Goal: Use online tool/utility: Utilize a website feature to perform a specific function

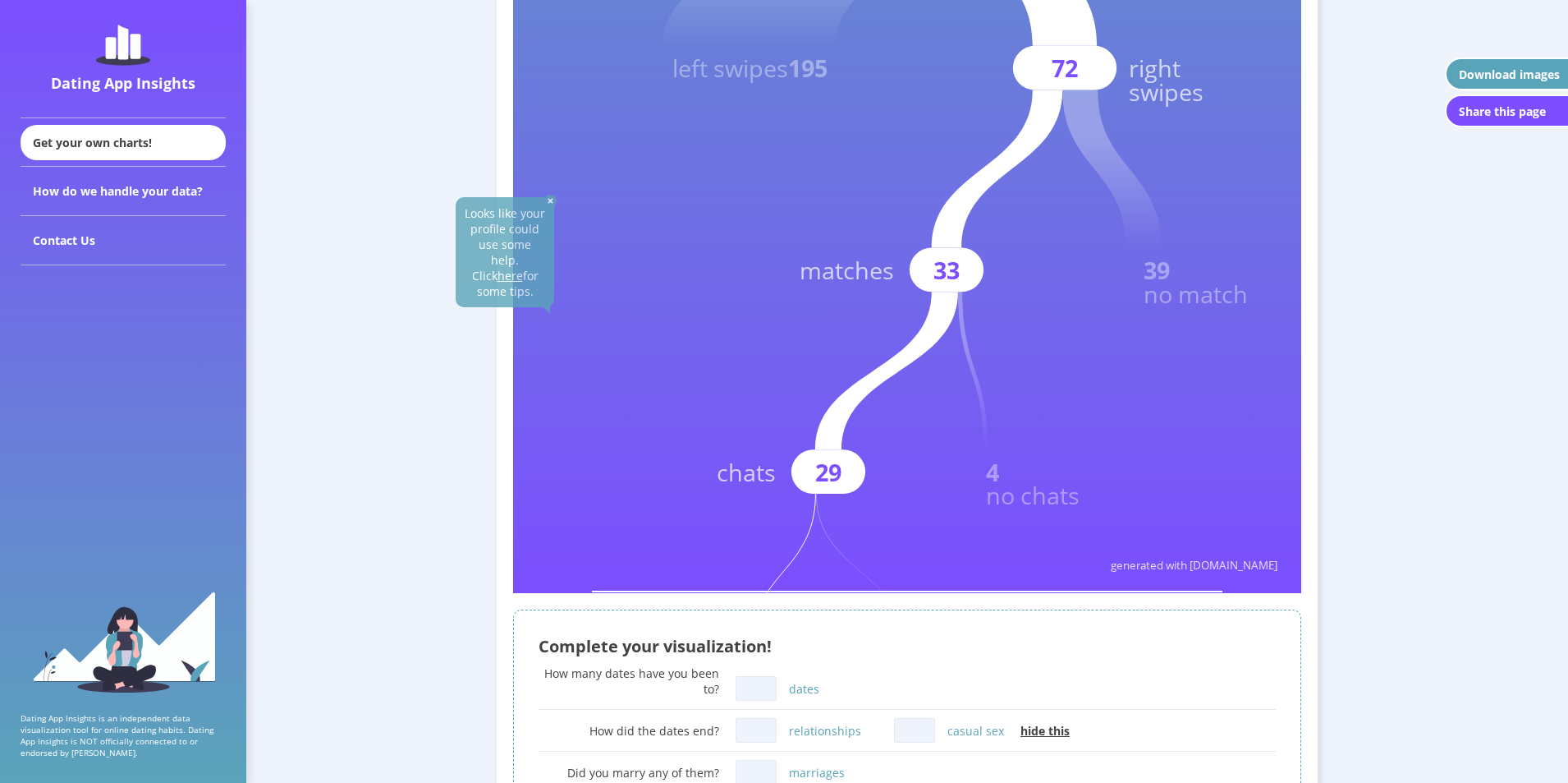
scroll to position [657, 0]
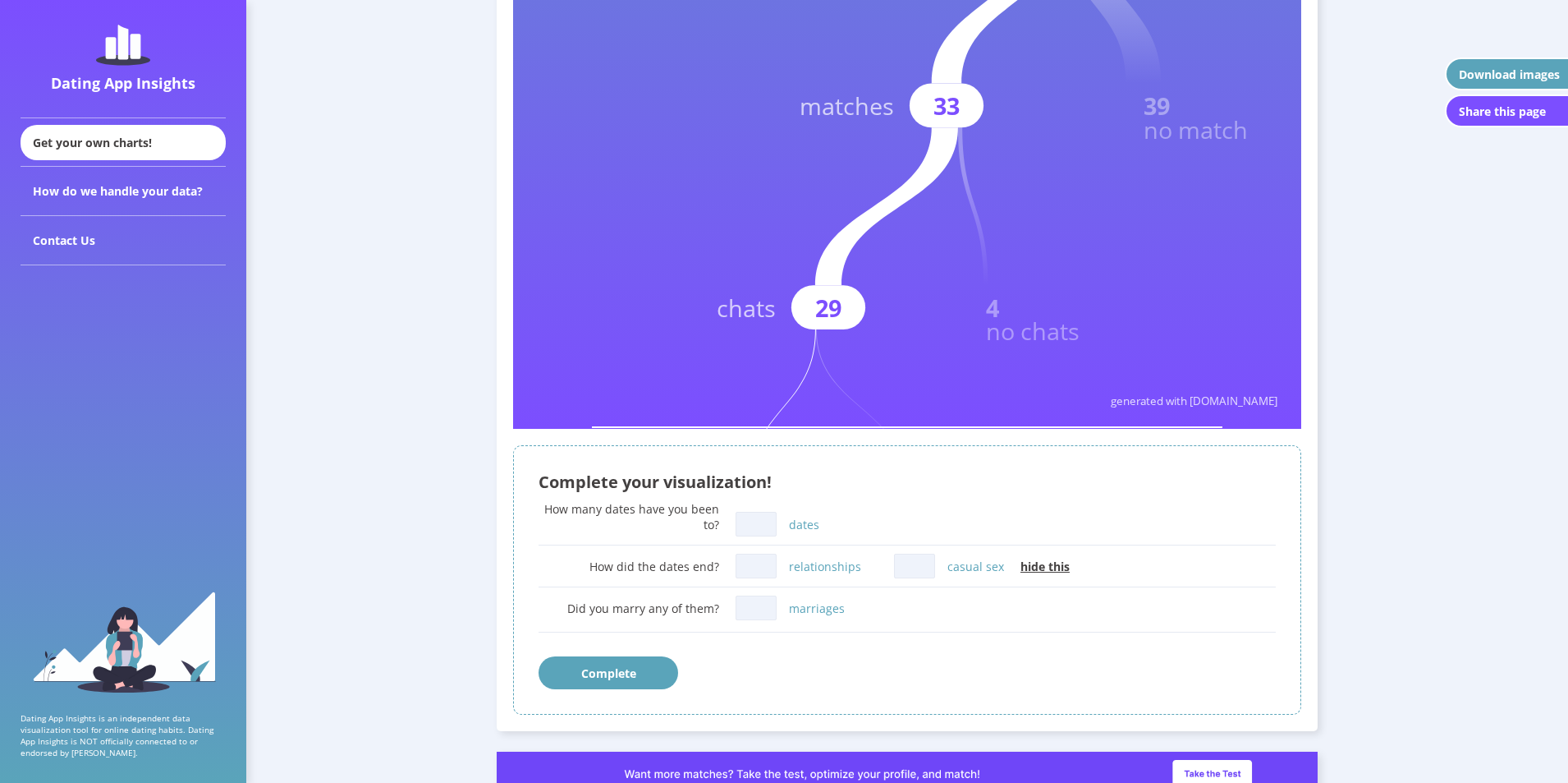
drag, startPoint x: 947, startPoint y: 357, endPoint x: 948, endPoint y: 272, distance: 85.0
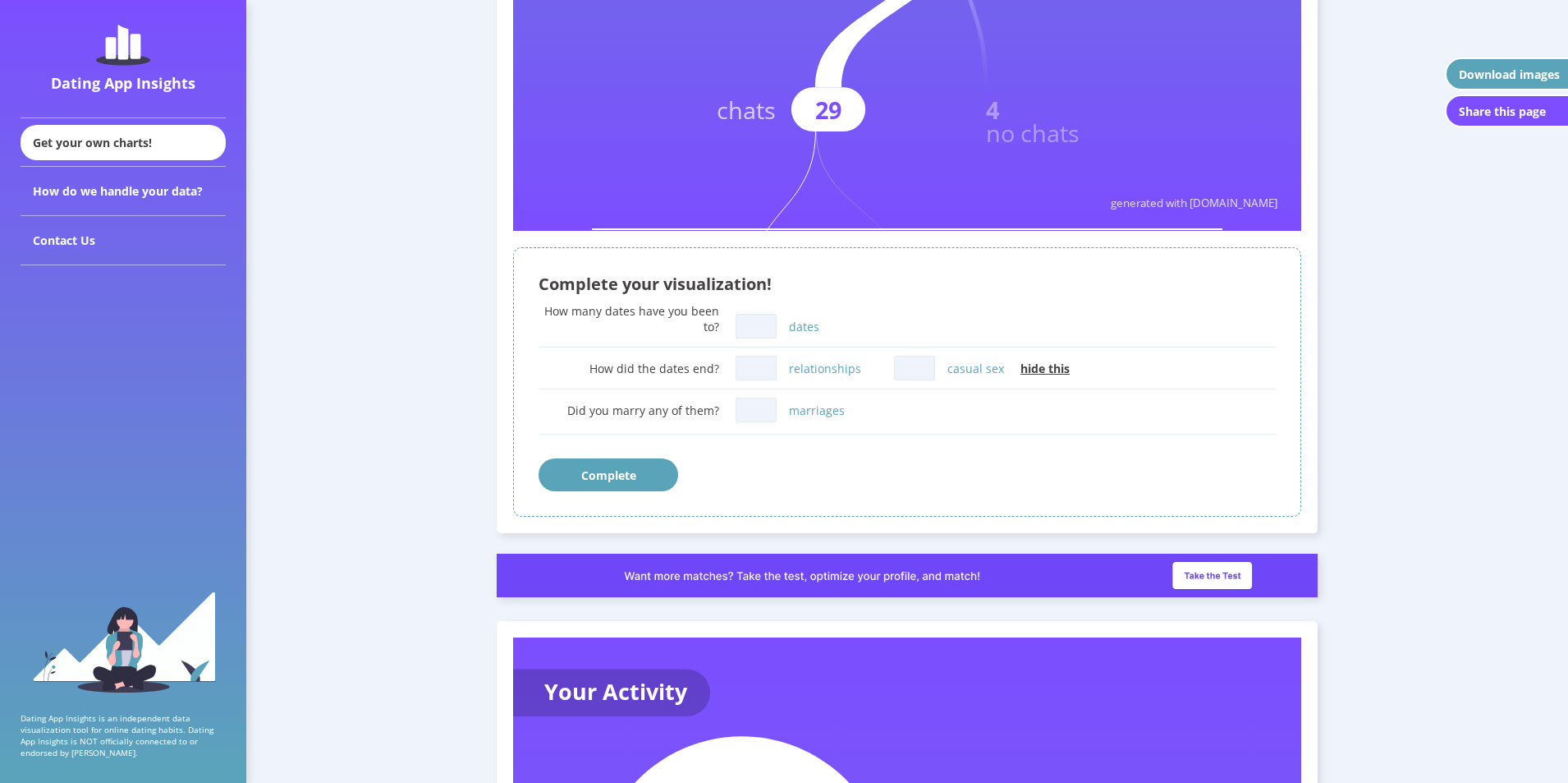
scroll to position [739, 0]
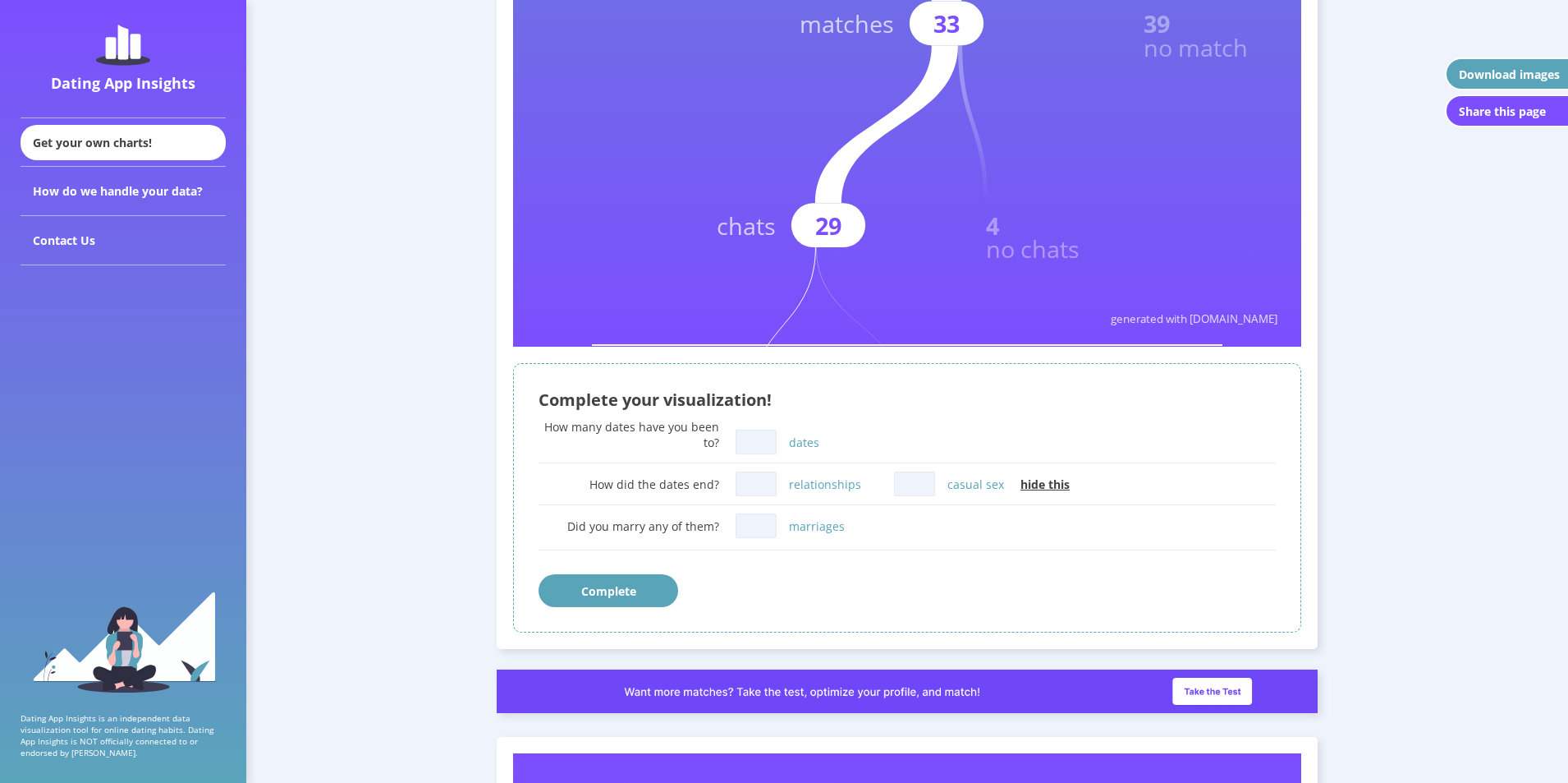
click at [759, 454] on input "dates" at bounding box center [756, 442] width 41 height 25
drag, startPoint x: 756, startPoint y: 450, endPoint x: 737, endPoint y: 452, distance: 19.1
click at [742, 452] on input "6" at bounding box center [756, 442] width 41 height 25
type input "5"
click at [752, 480] on input "relationships" at bounding box center [756, 484] width 41 height 25
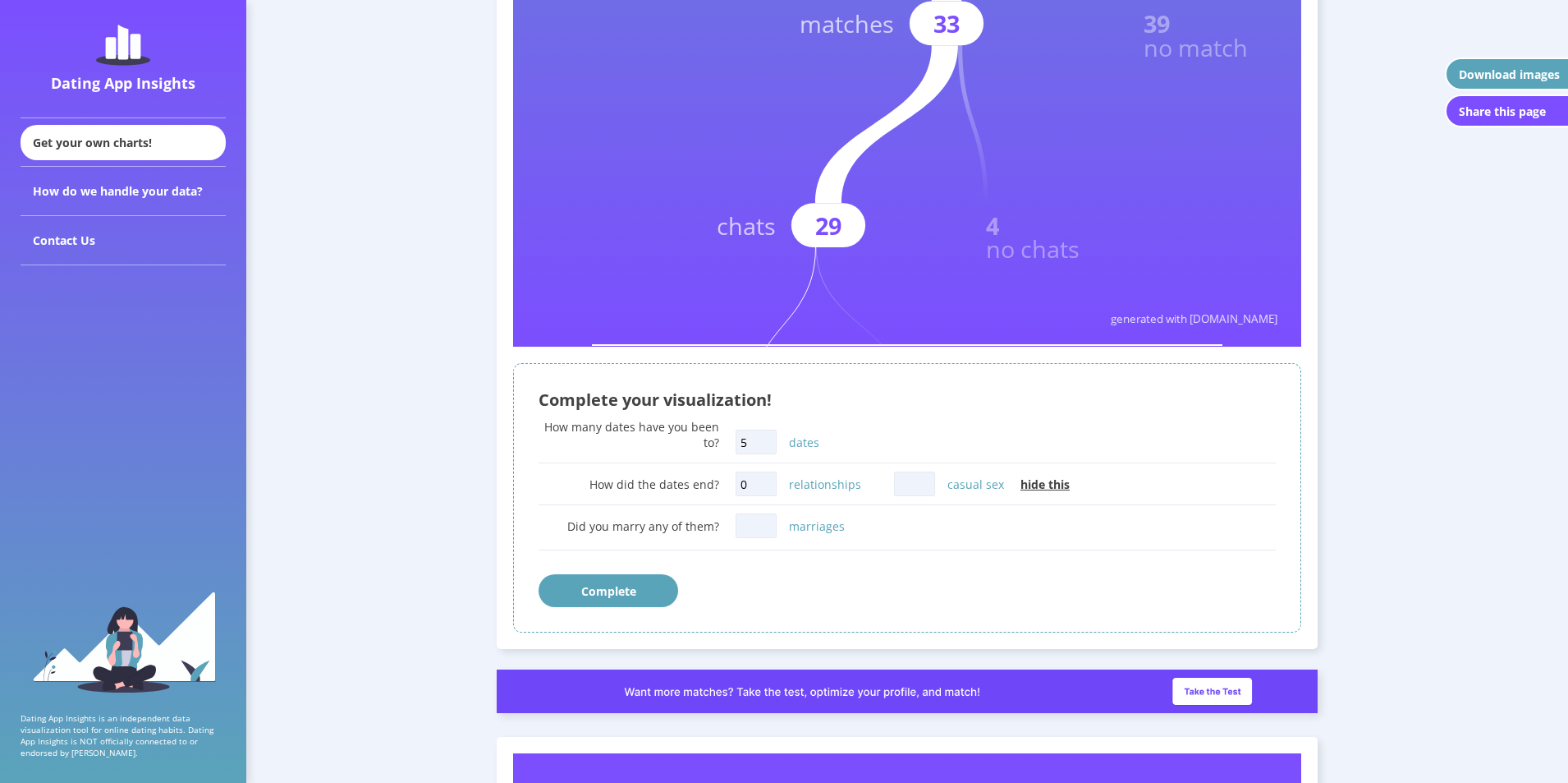
type input "0"
click at [888, 486] on div "0 relationships" at bounding box center [814, 483] width 159 height 32
click at [900, 480] on input "casual sex" at bounding box center [914, 484] width 41 height 25
type input "0"
drag, startPoint x: 760, startPoint y: 530, endPoint x: 753, endPoint y: 537, distance: 9.9
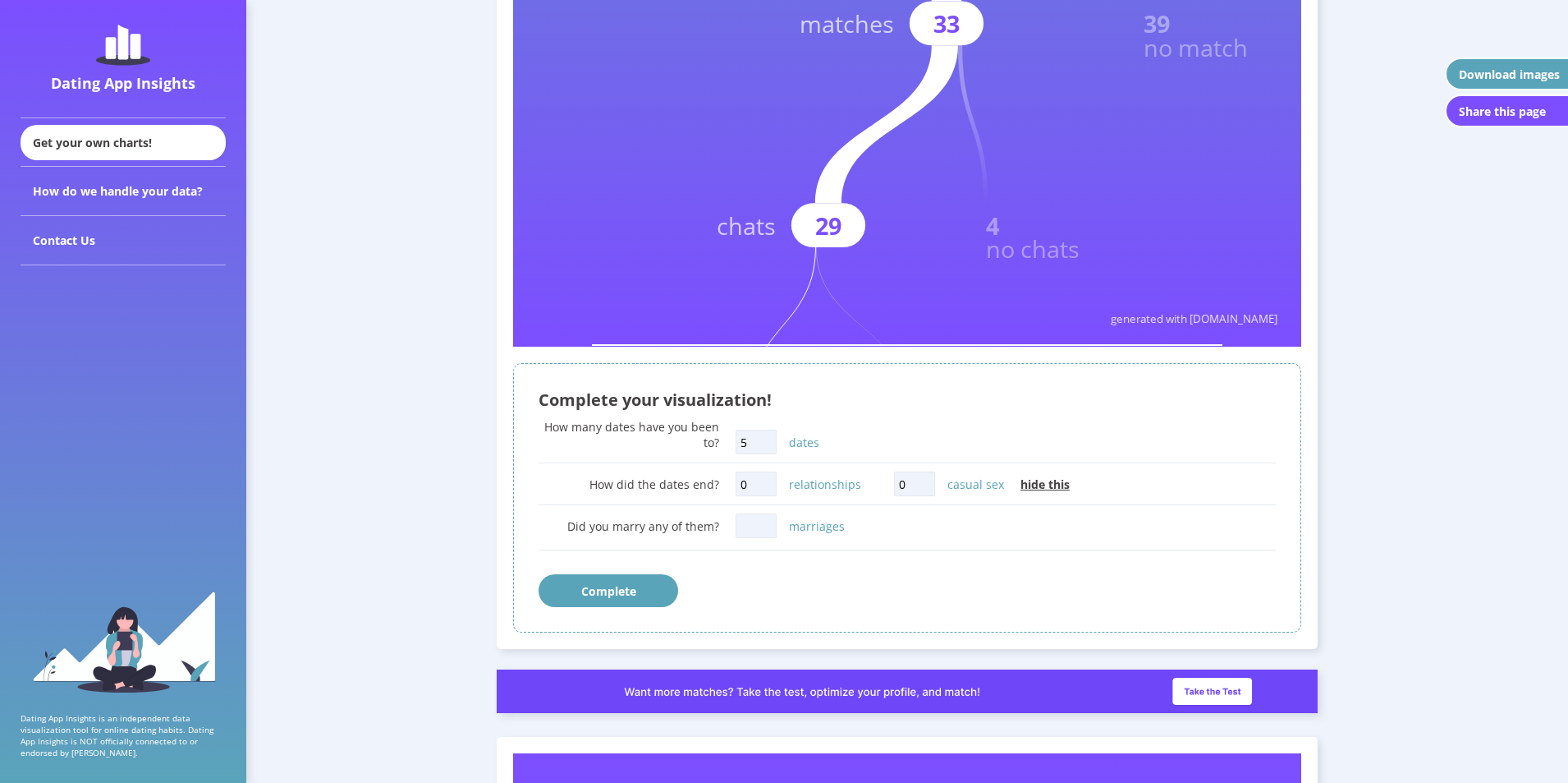
click at [760, 530] on input "marriages" at bounding box center [756, 526] width 41 height 25
type input "0"
click at [634, 604] on button "Complete" at bounding box center [608, 590] width 139 height 32
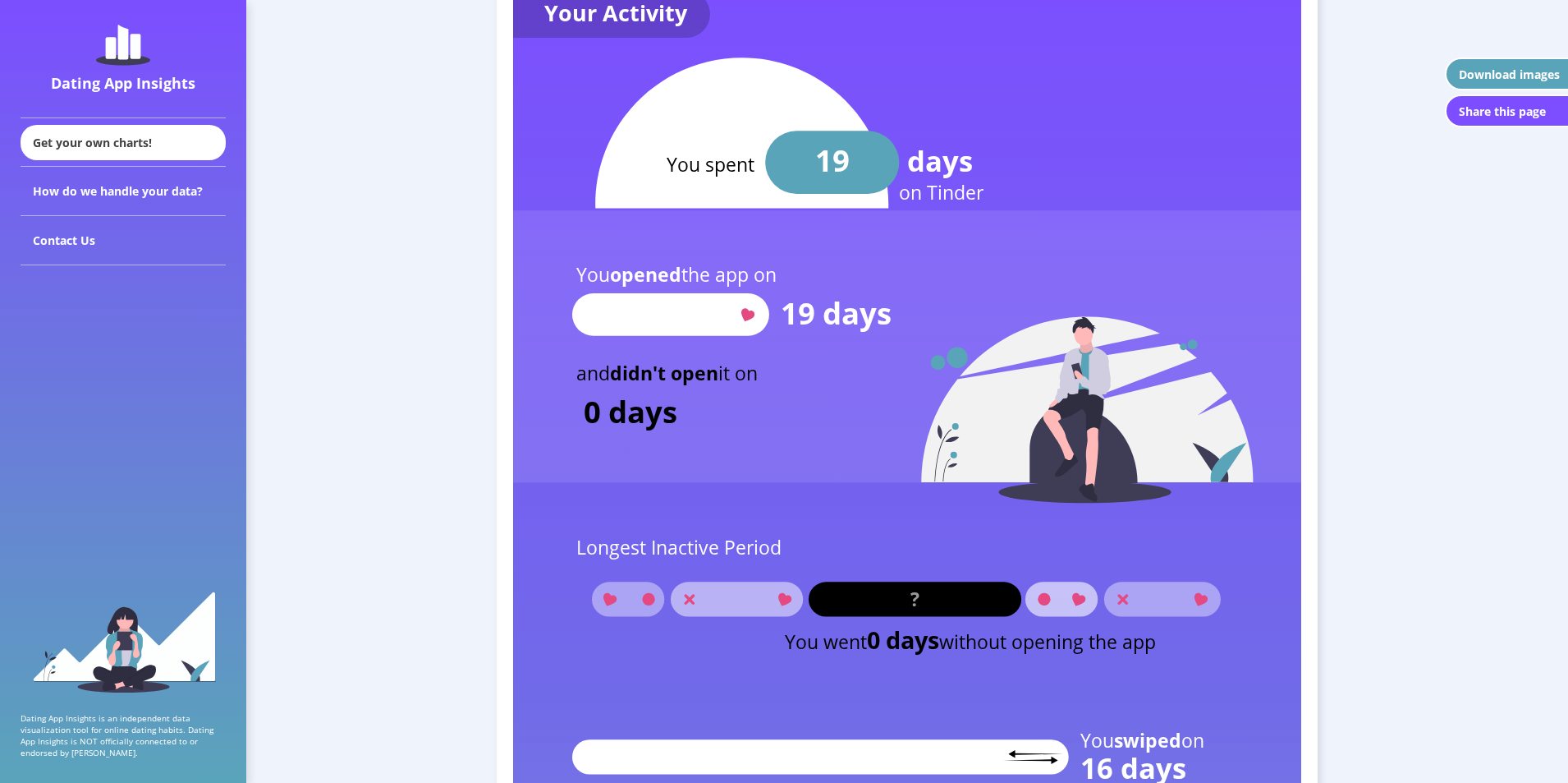
scroll to position [1847, 0]
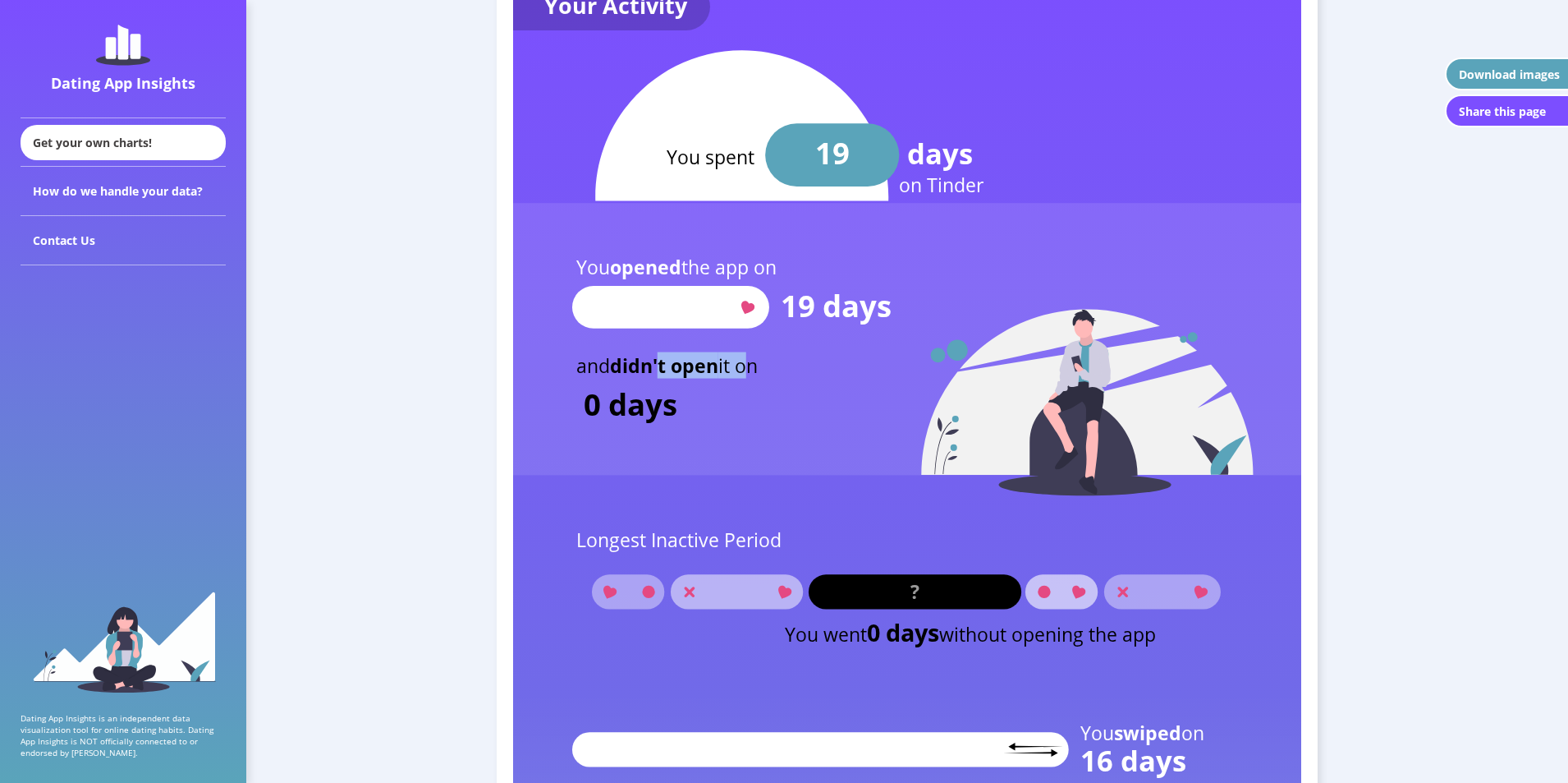
drag, startPoint x: 760, startPoint y: 371, endPoint x: 635, endPoint y: 365, distance: 125.1
click at [656, 368] on text "and didn't open it on" at bounding box center [667, 365] width 181 height 26
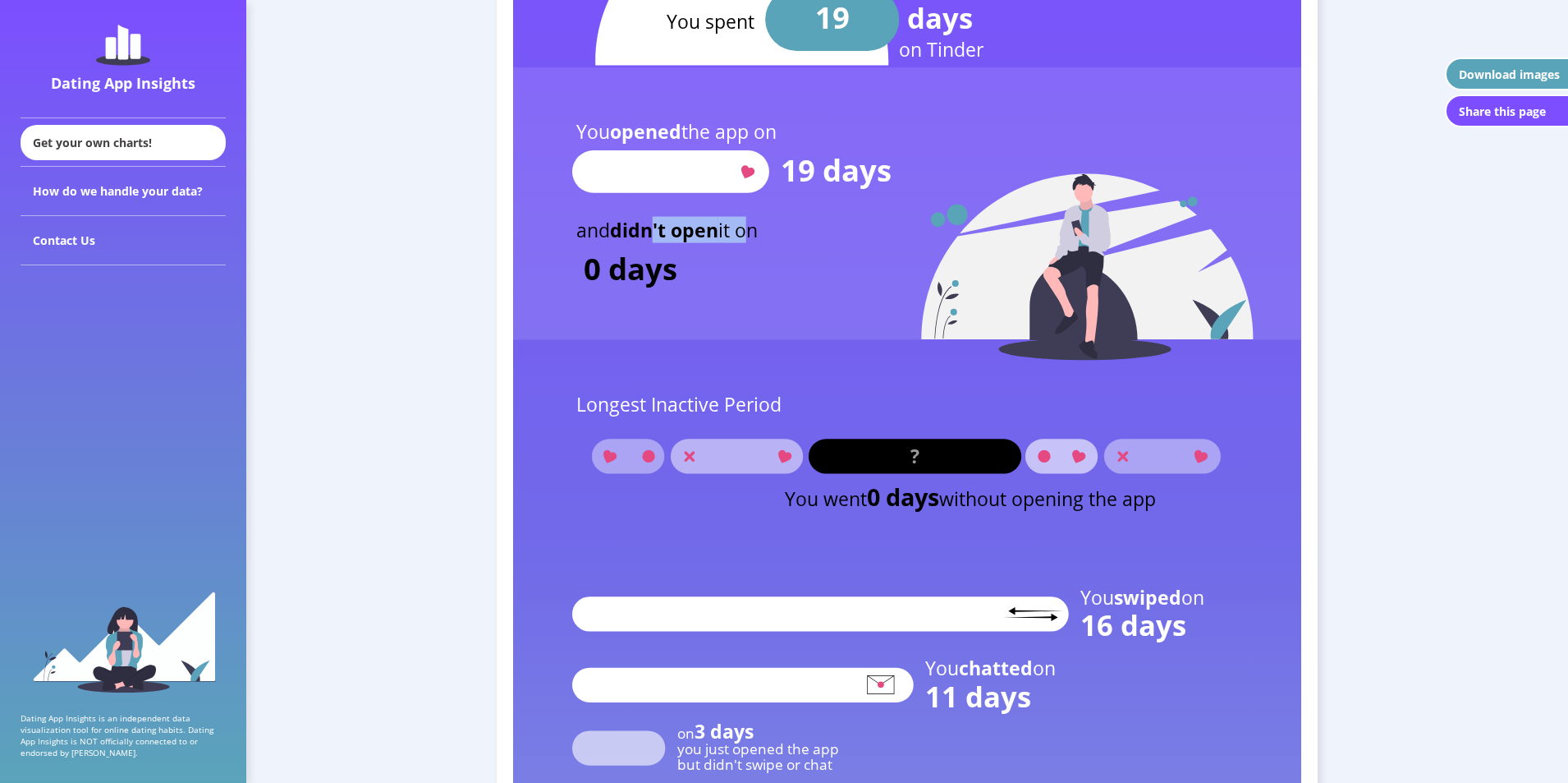
scroll to position [2011, 0]
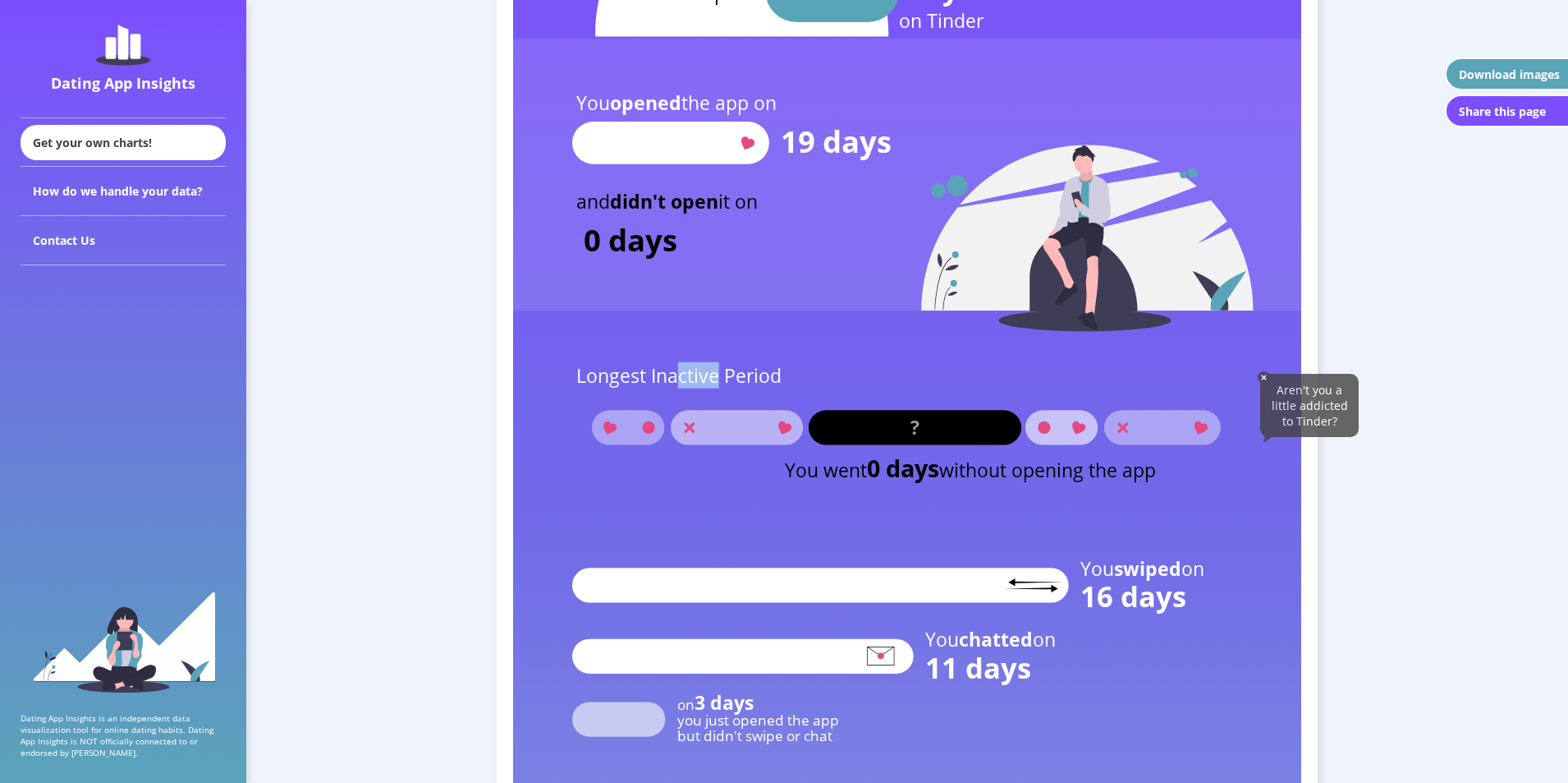
drag, startPoint x: 684, startPoint y: 374, endPoint x: 753, endPoint y: 381, distance: 69.4
click at [747, 381] on text "Longest Inactive Period" at bounding box center [679, 375] width 205 height 26
click at [772, 381] on text "Longest Inactive Period" at bounding box center [679, 375] width 205 height 26
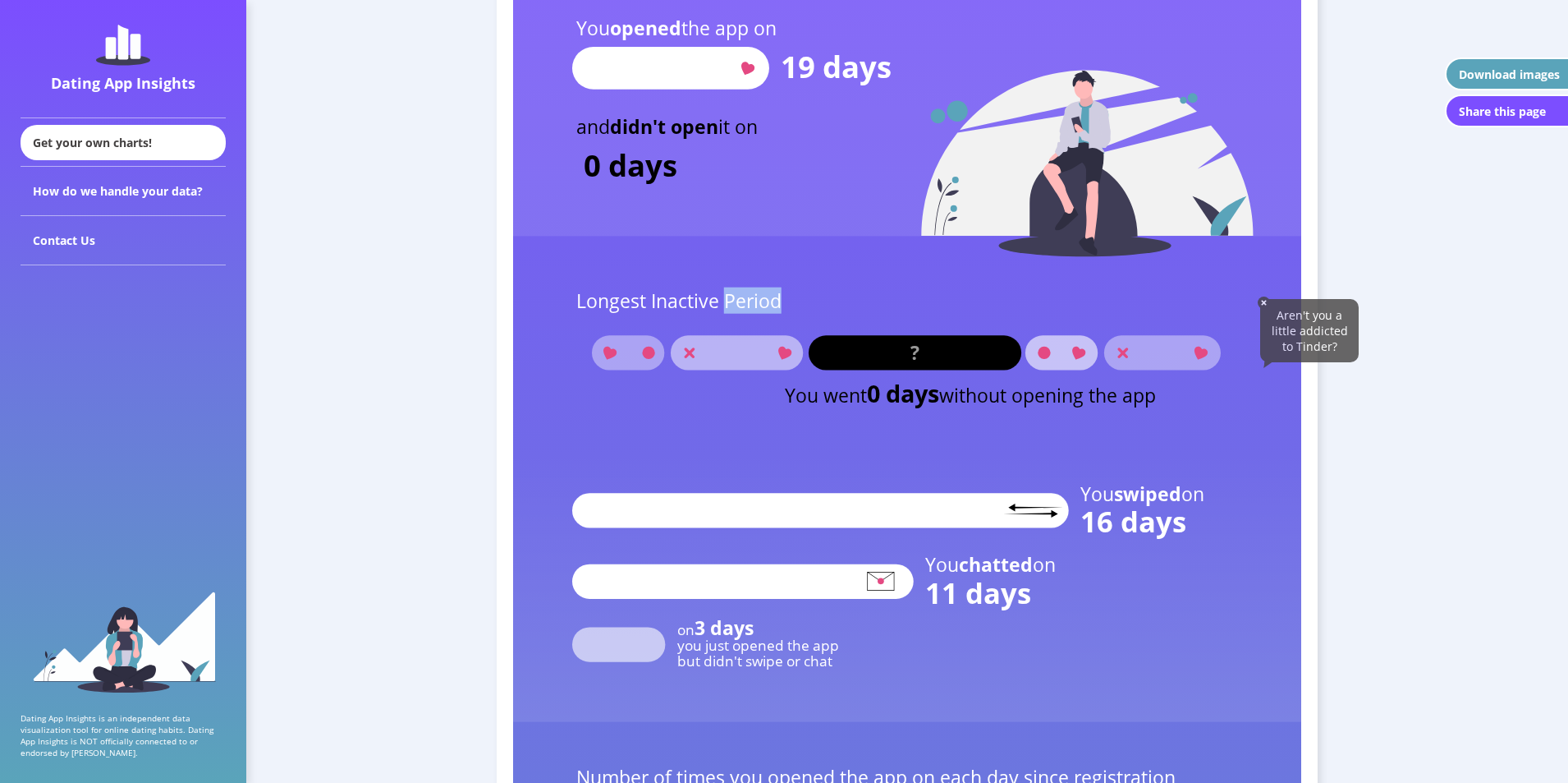
scroll to position [2175, 0]
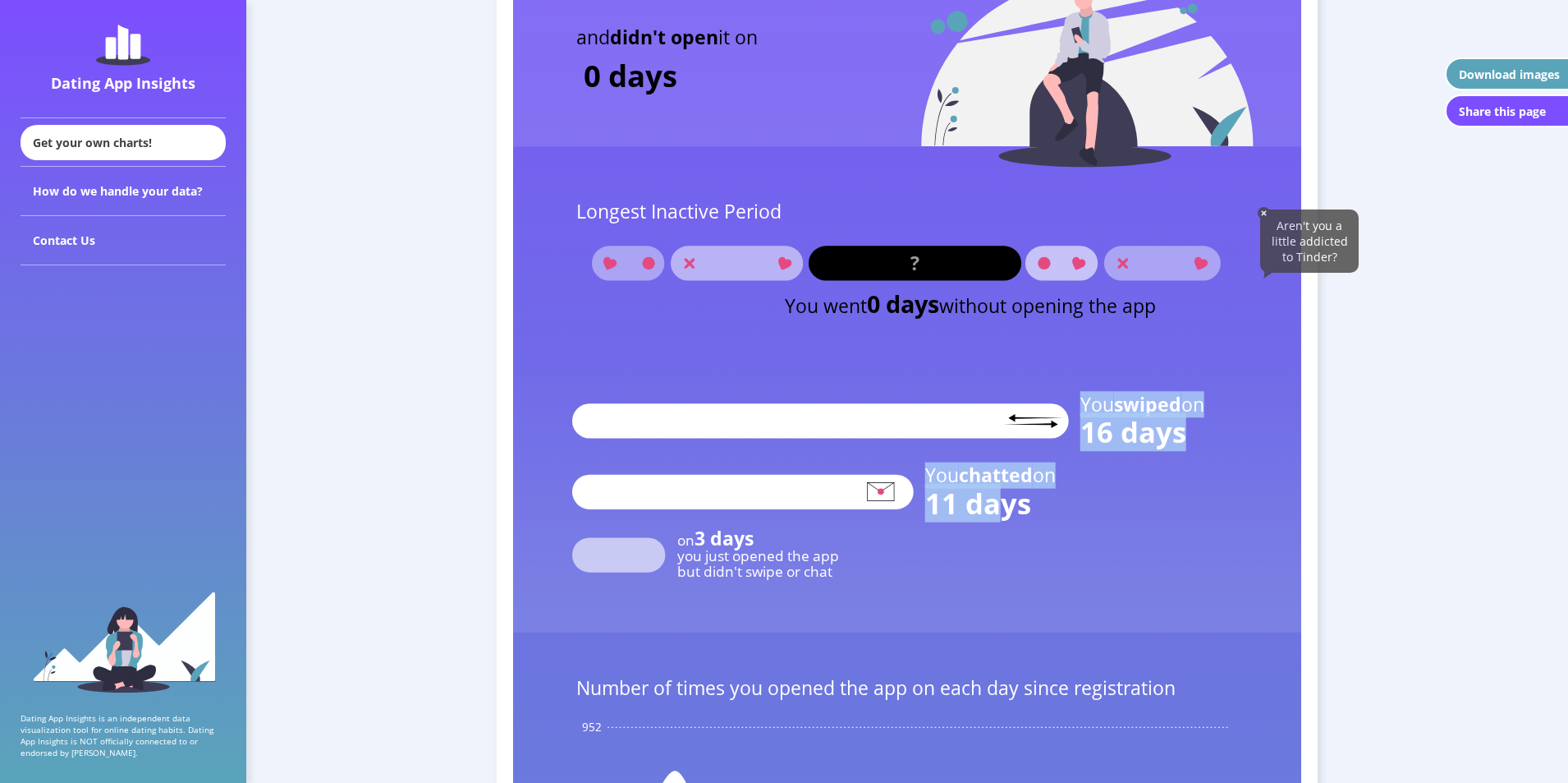
drag, startPoint x: 968, startPoint y: 495, endPoint x: 1010, endPoint y: 514, distance: 46.1
click at [1007, 511] on g "You swiped on 16 days You chatted on 11 days on 3 days you just opened the app …" at bounding box center [907, 495] width 788 height 272
drag, startPoint x: 838, startPoint y: 579, endPoint x: 822, endPoint y: 566, distance: 20.6
click at [822, 566] on g "You swiped on 16 days You chatted on 11 days on 3 days you just opened the app …" at bounding box center [907, 495] width 788 height 272
click at [824, 566] on text "but didn't swipe or chat" at bounding box center [755, 572] width 155 height 19
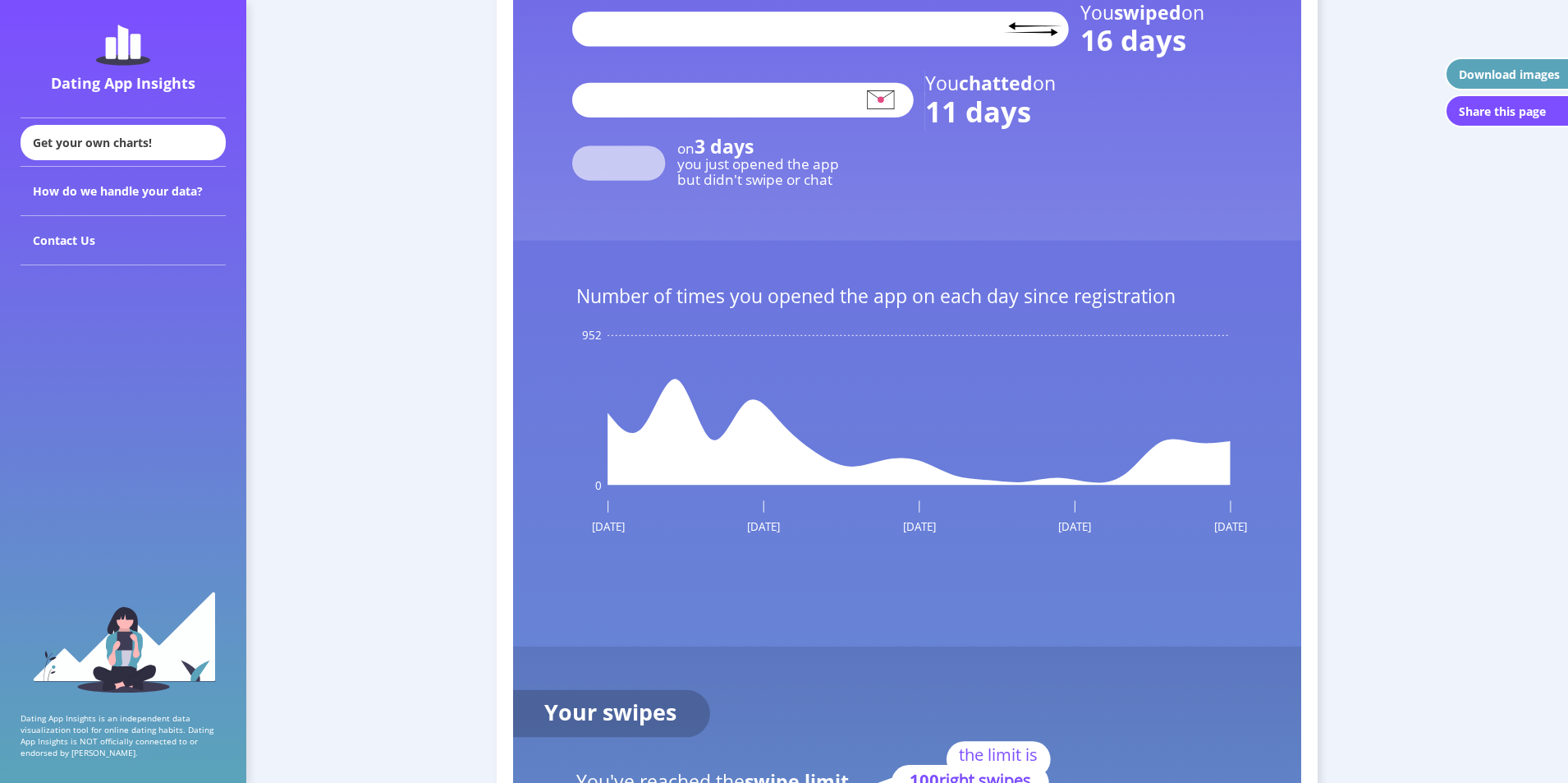
scroll to position [2586, 0]
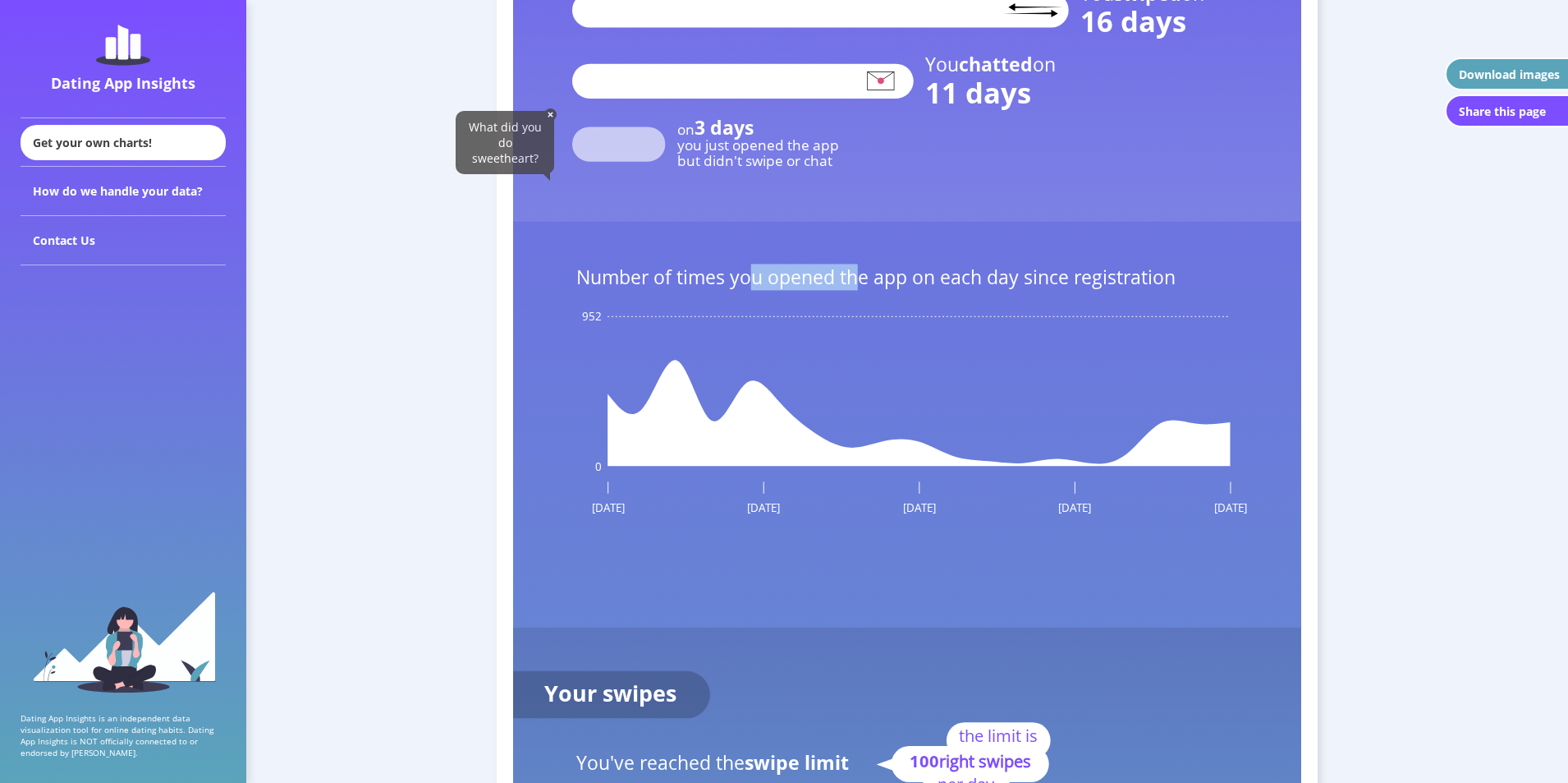
drag, startPoint x: 780, startPoint y: 288, endPoint x: 870, endPoint y: 282, distance: 90.2
click at [870, 282] on text "Number of times you opened the app on each day since registration" at bounding box center [876, 277] width 600 height 26
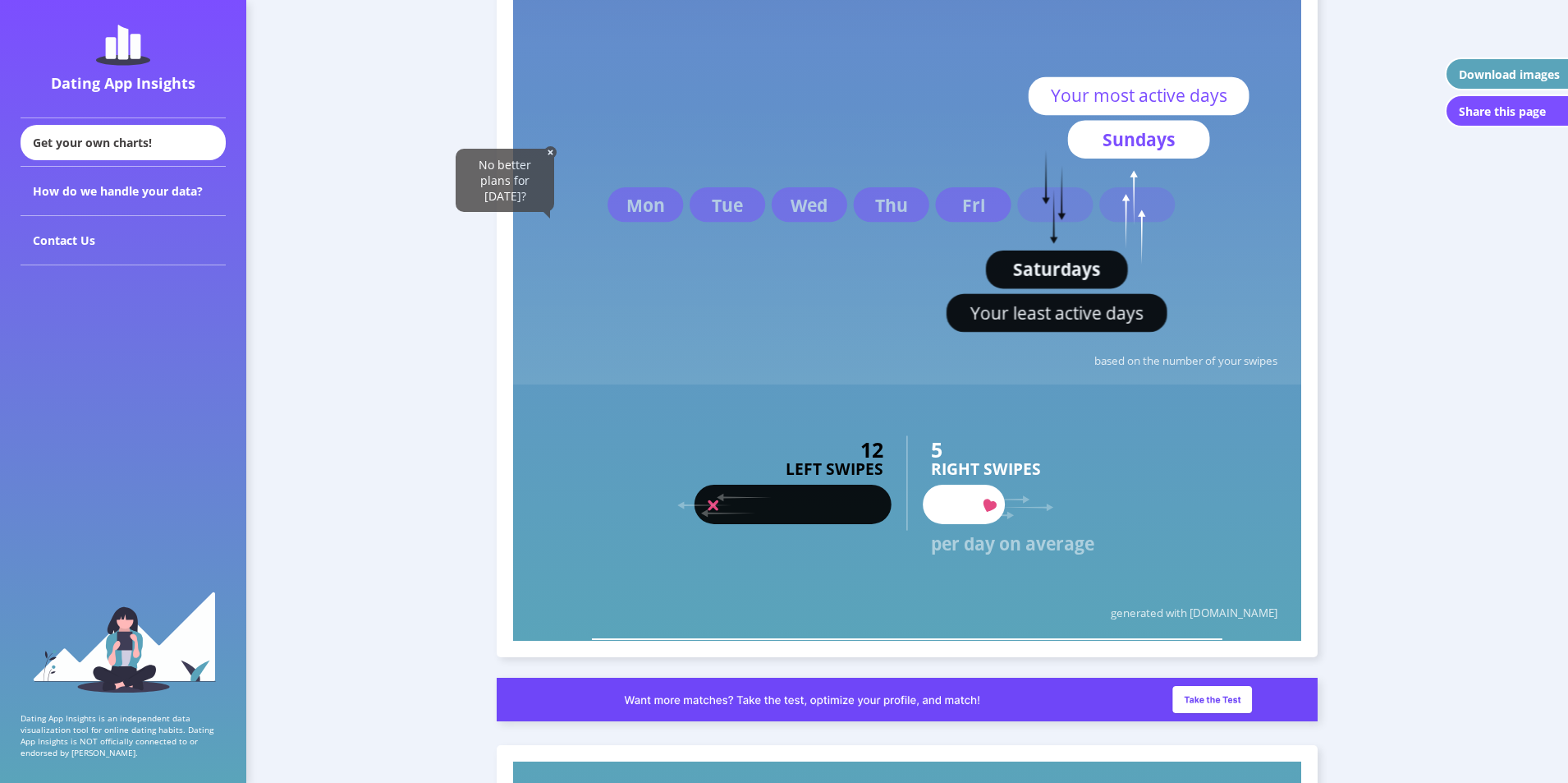
scroll to position [3407, 0]
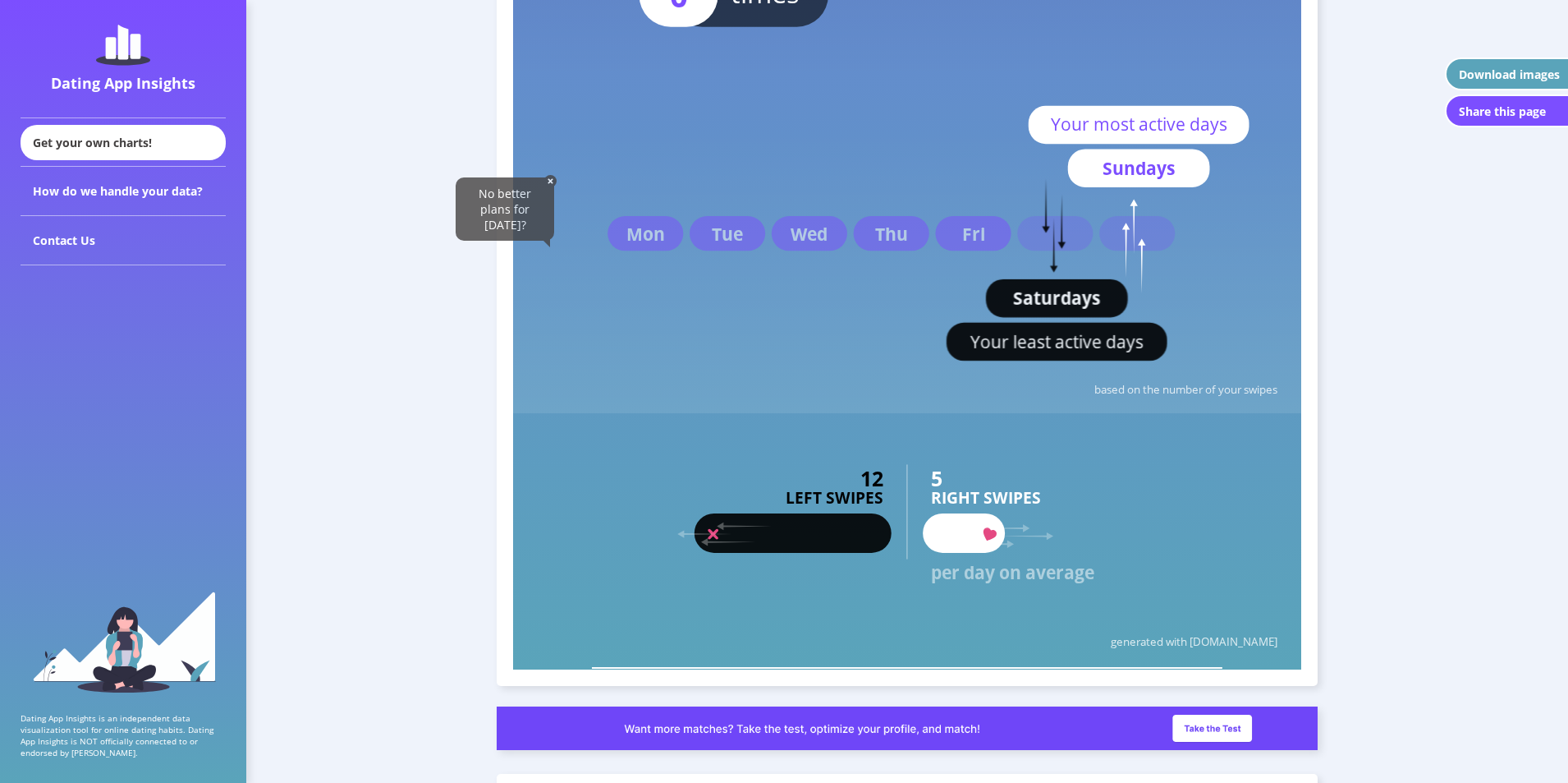
click at [1059, 311] on rect at bounding box center [1057, 298] width 142 height 38
click at [1031, 341] on text "Your least active days" at bounding box center [1057, 341] width 174 height 24
drag, startPoint x: 1001, startPoint y: 299, endPoint x: 1075, endPoint y: 339, distance: 84.1
click at [1075, 339] on g "Your least active days Saturdays" at bounding box center [1057, 269] width 221 height 182
click at [1076, 341] on text "Your least active days" at bounding box center [1057, 341] width 174 height 24
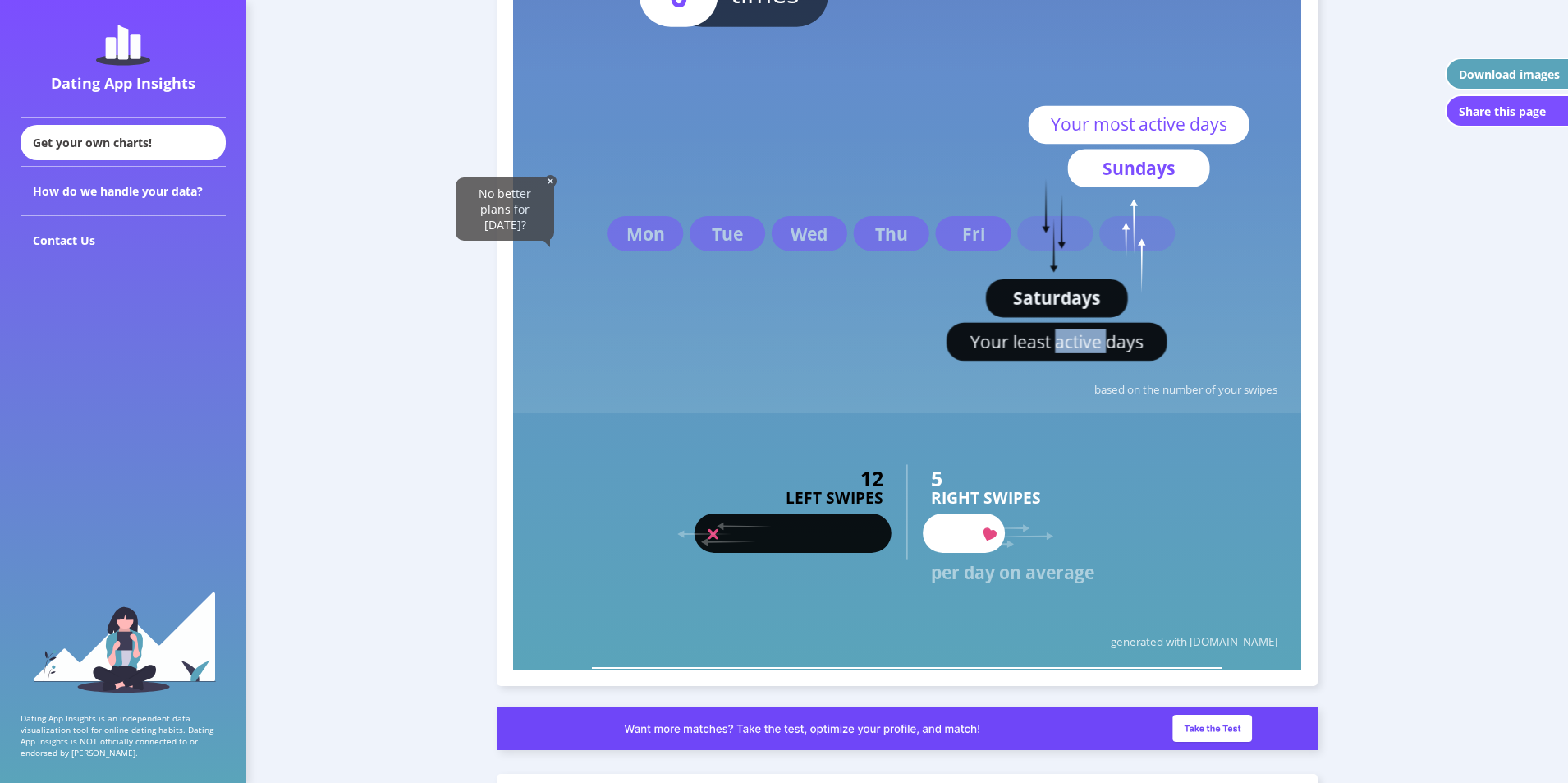
click at [1076, 341] on text "Your least active days" at bounding box center [1057, 341] width 174 height 24
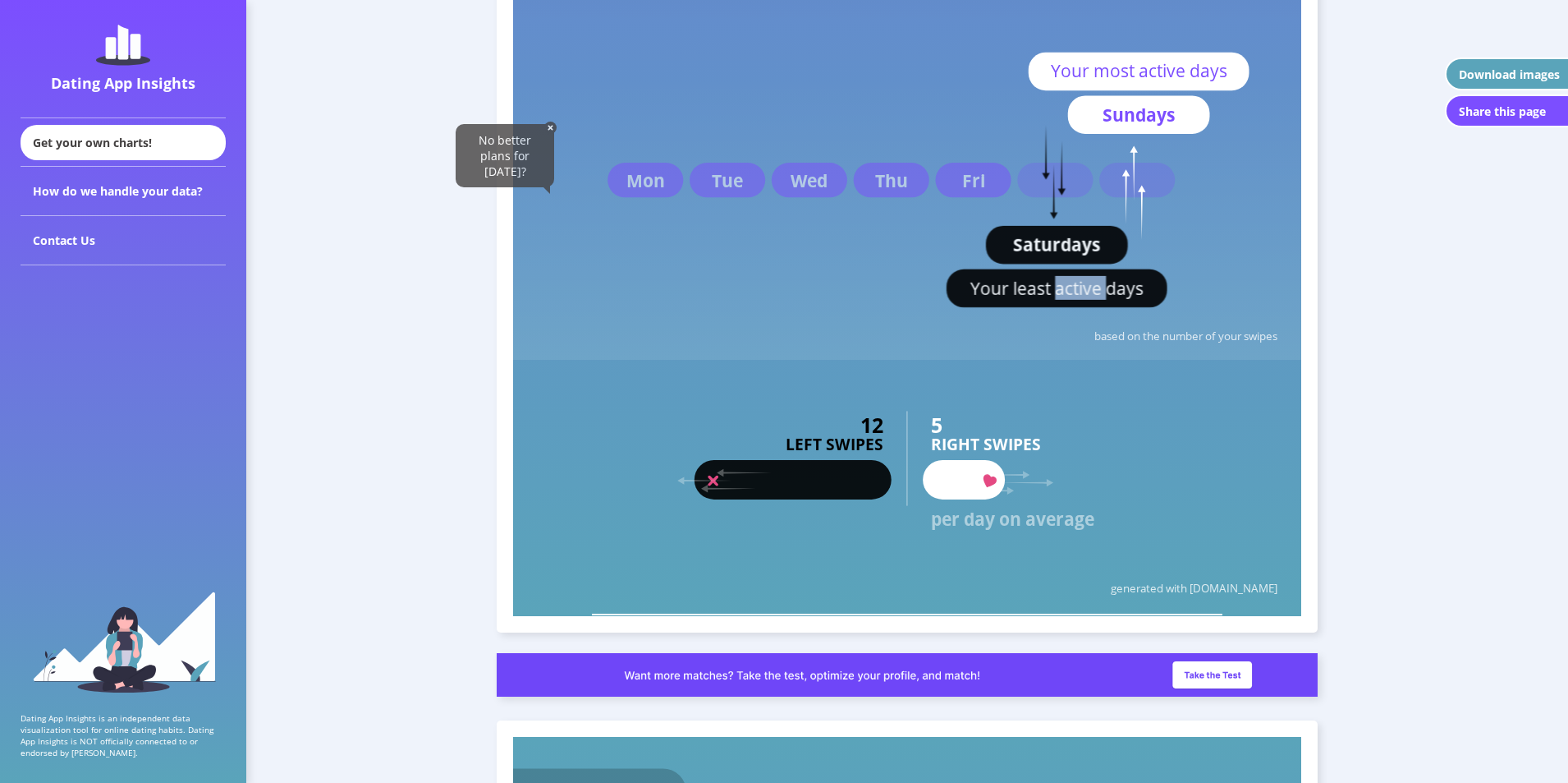
scroll to position [3490, 0]
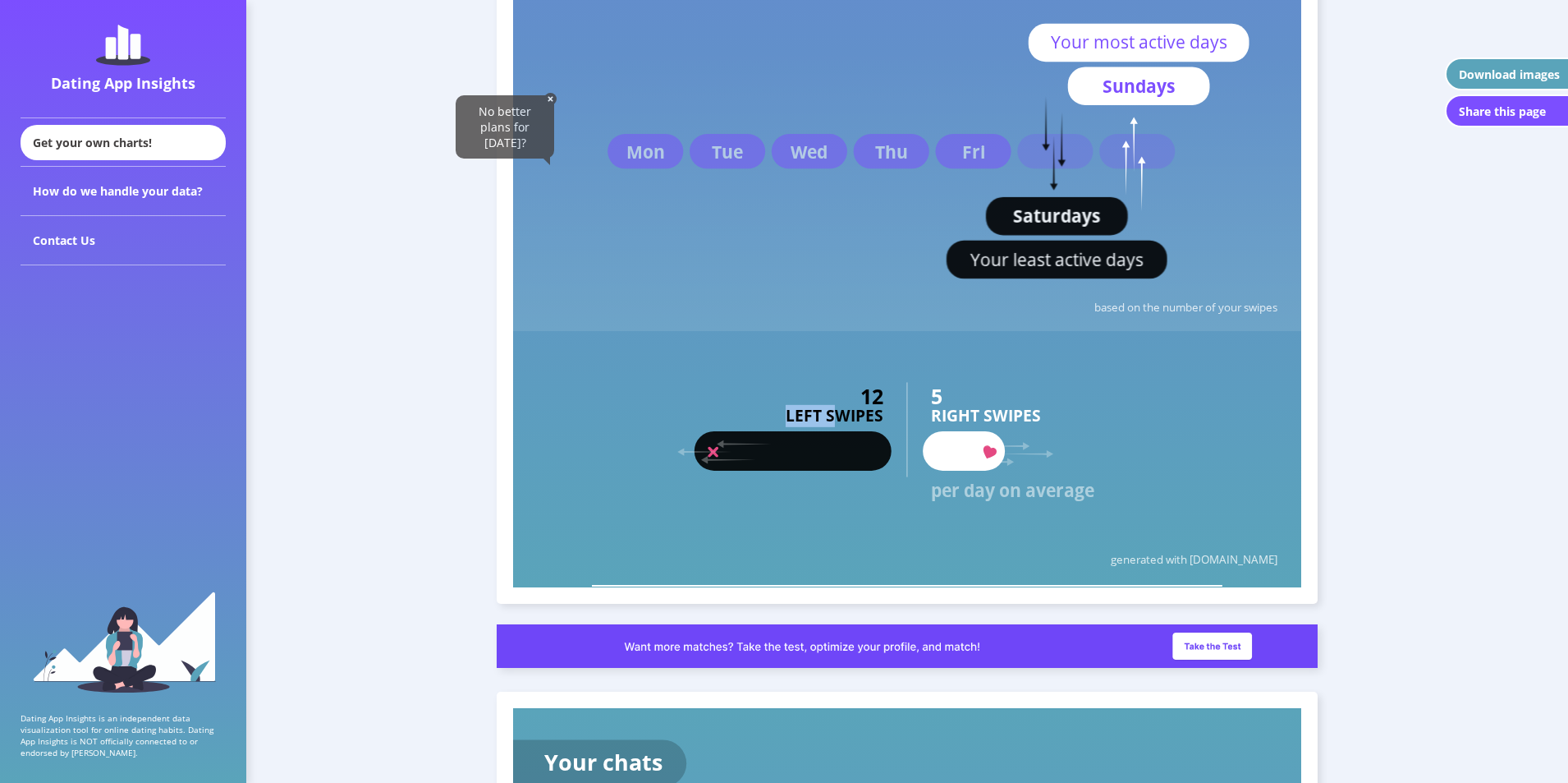
drag, startPoint x: 791, startPoint y: 409, endPoint x: 846, endPoint y: 419, distance: 55.9
click at [845, 419] on text "LEFT SWIPES" at bounding box center [834, 416] width 97 height 22
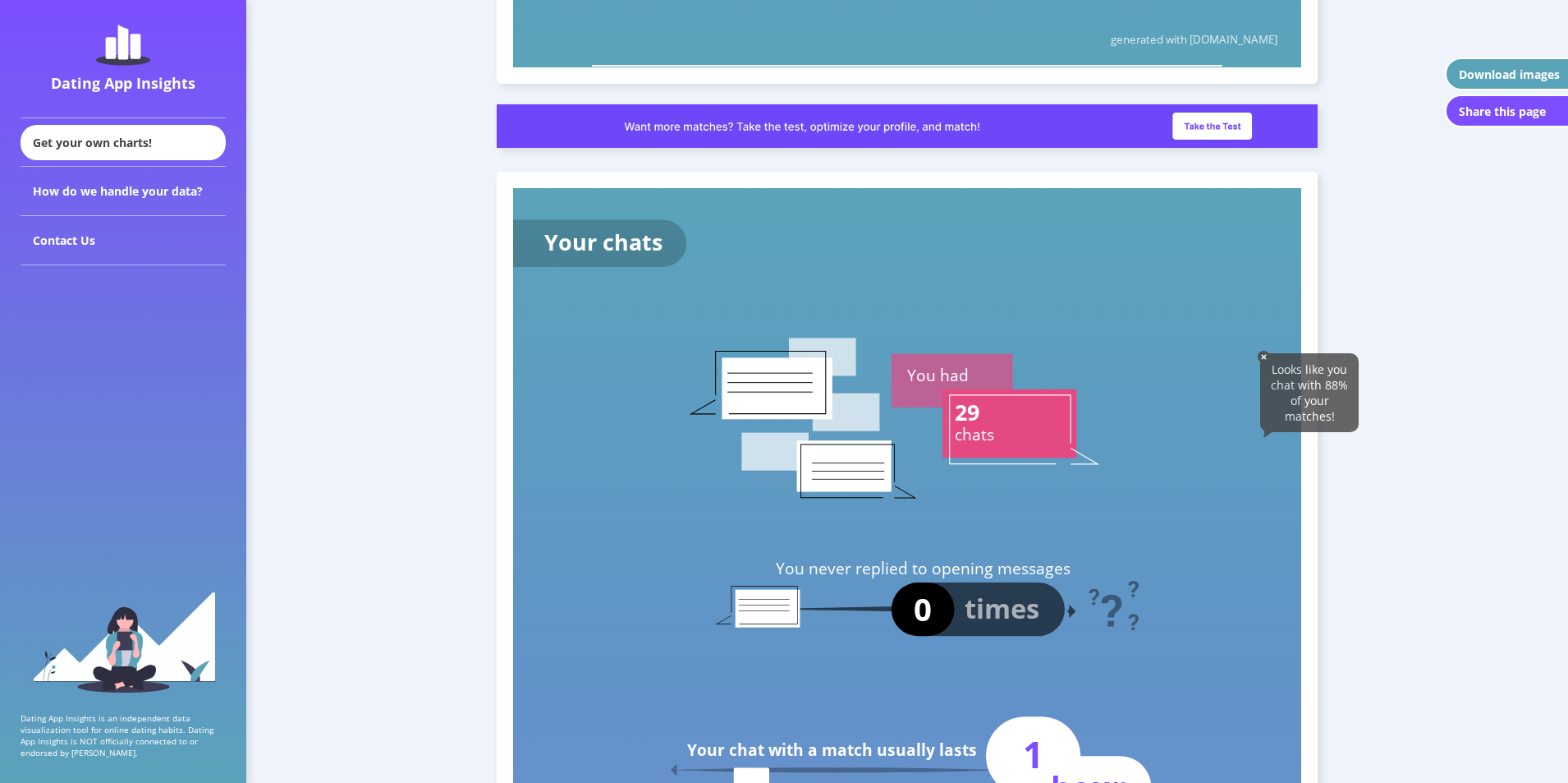
scroll to position [3983, 0]
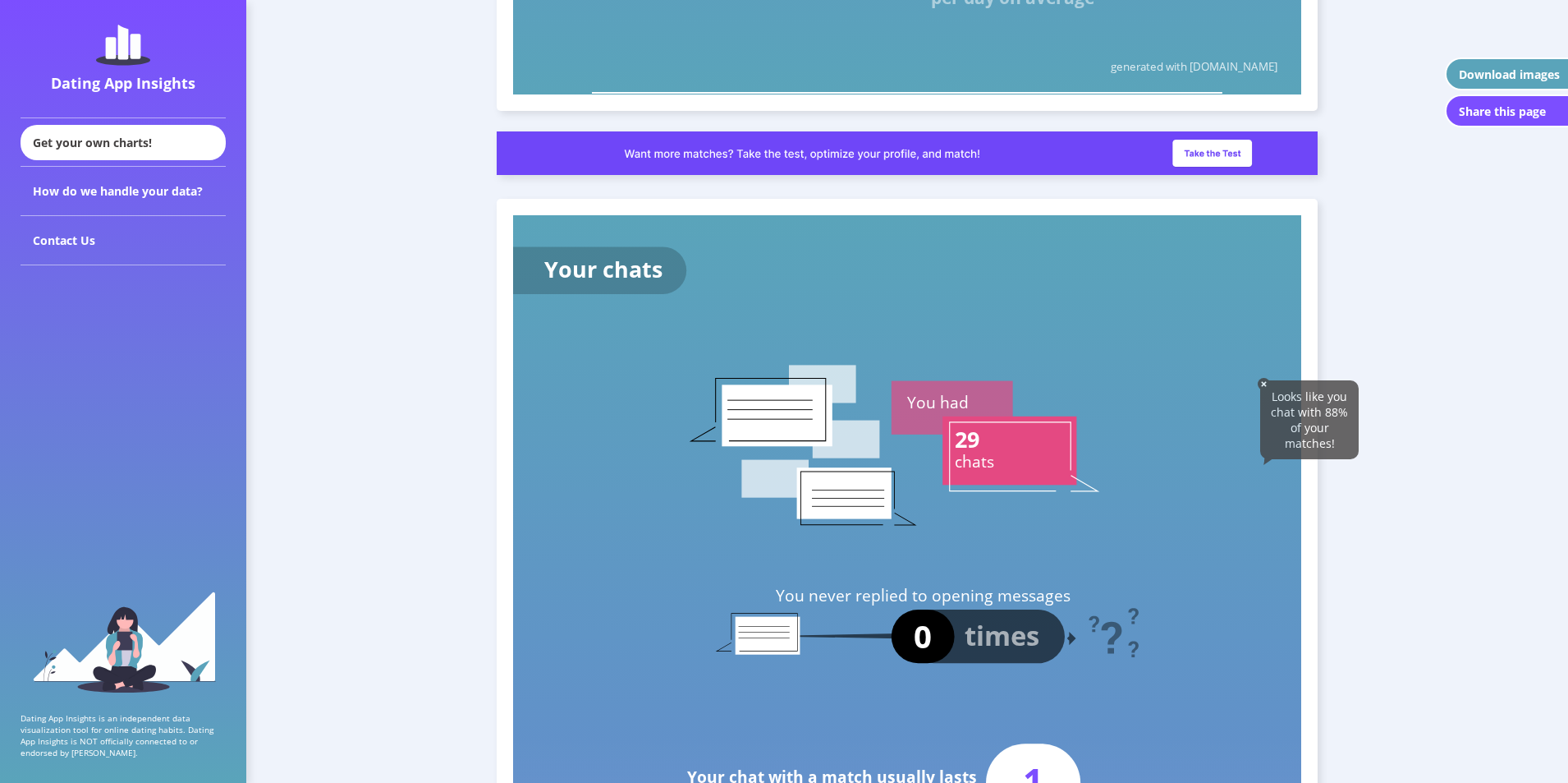
drag, startPoint x: 1110, startPoint y: 539, endPoint x: 994, endPoint y: 573, distance: 120.9
drag, startPoint x: 994, startPoint y: 573, endPoint x: 1005, endPoint y: 576, distance: 11.4
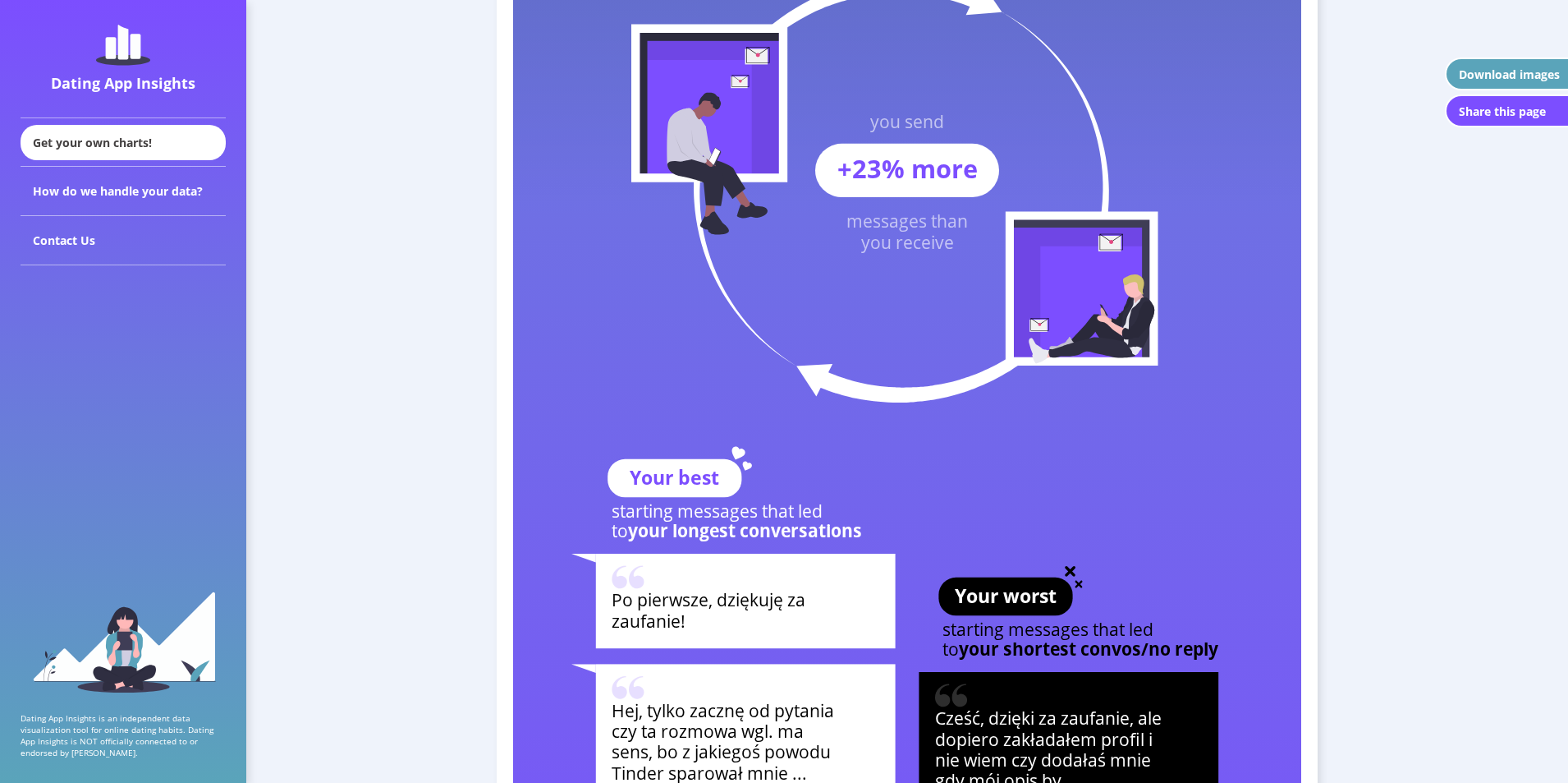
scroll to position [5461, 0]
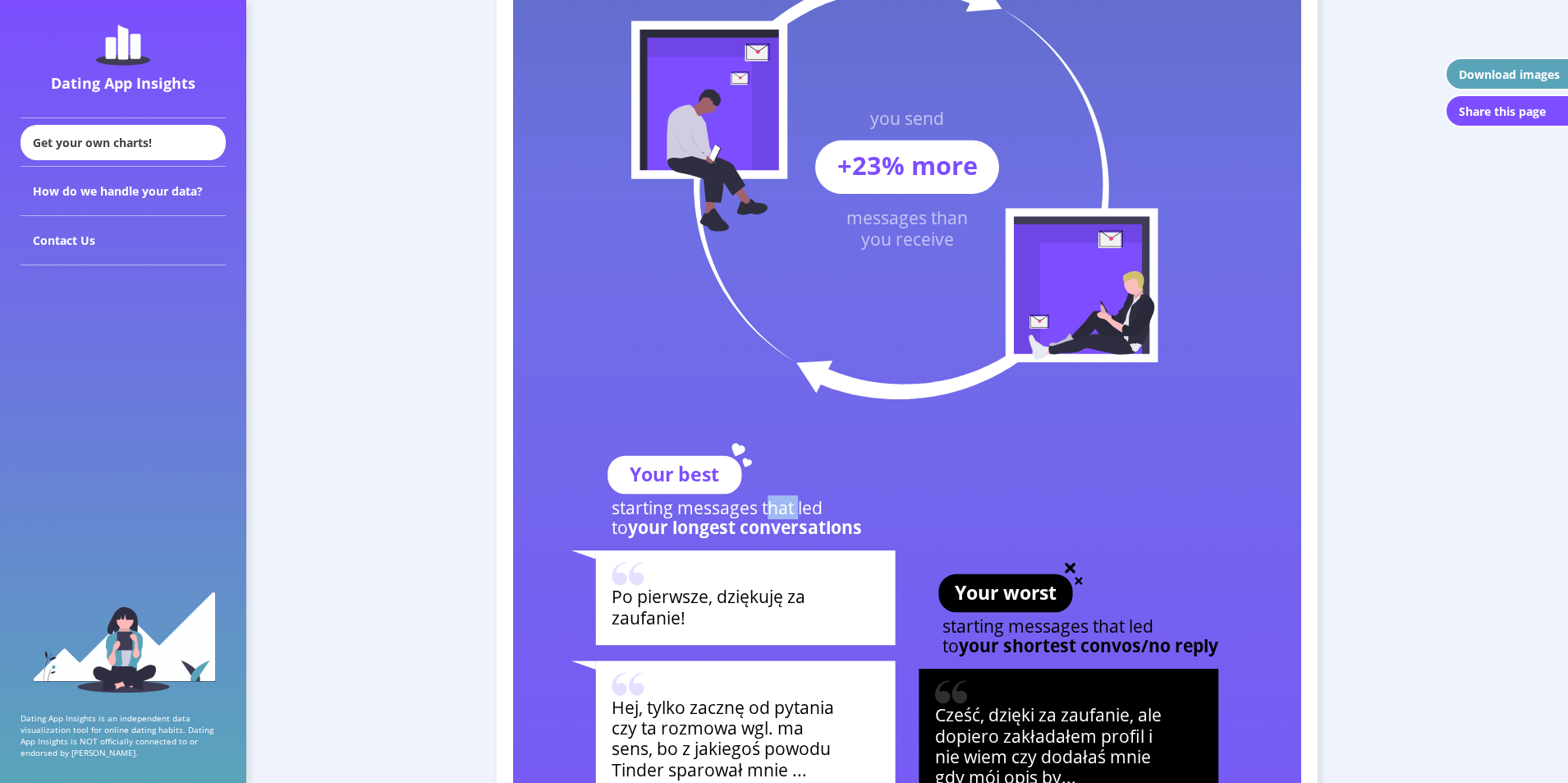
drag, startPoint x: 773, startPoint y: 501, endPoint x: 798, endPoint y: 509, distance: 26.2
click at [798, 509] on text "starting messages that led" at bounding box center [717, 507] width 211 height 24
click at [777, 523] on tspan "your longest conversations" at bounding box center [745, 526] width 234 height 24
drag, startPoint x: 767, startPoint y: 525, endPoint x: 689, endPoint y: 501, distance: 81.6
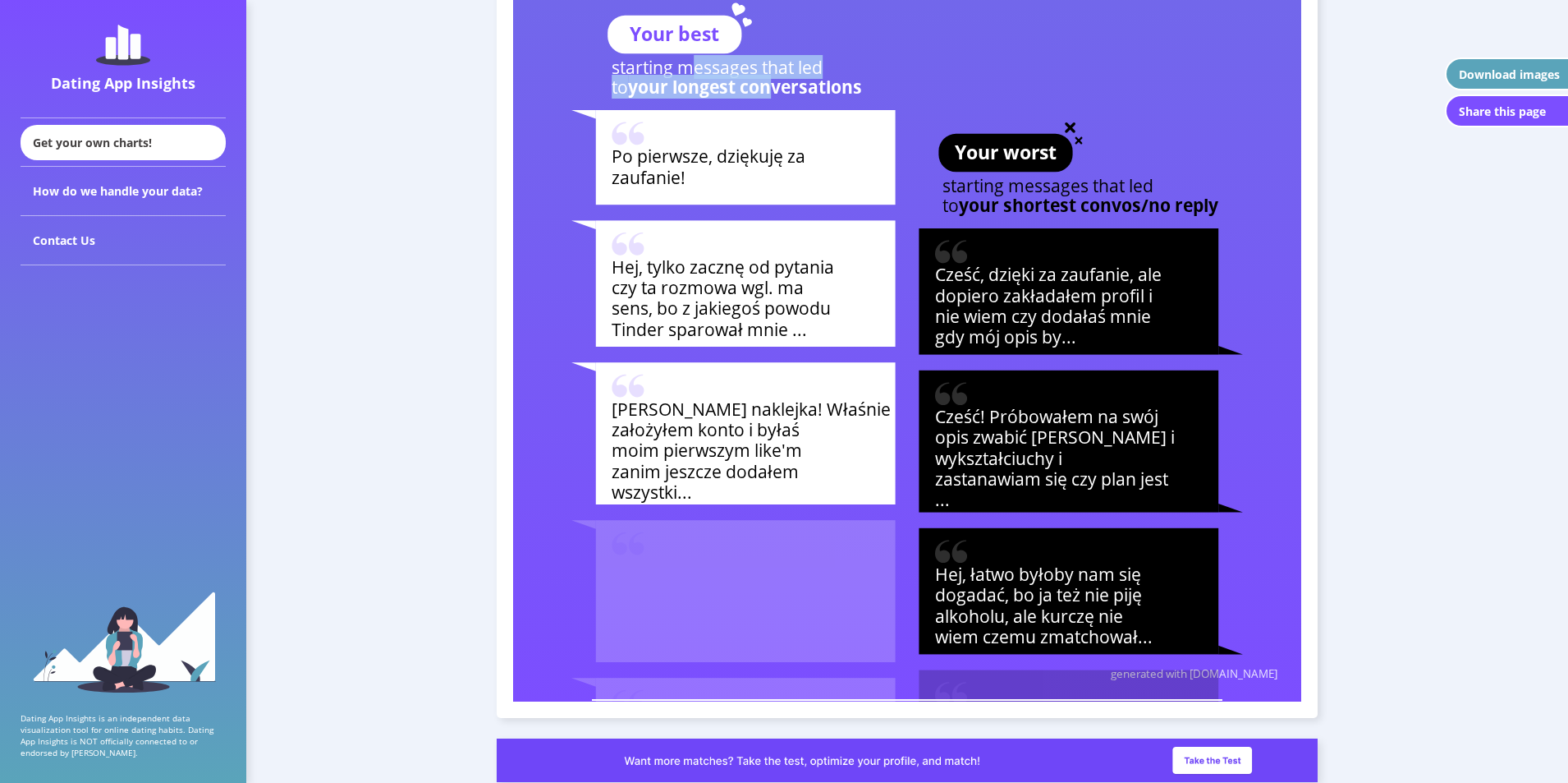
scroll to position [5871, 0]
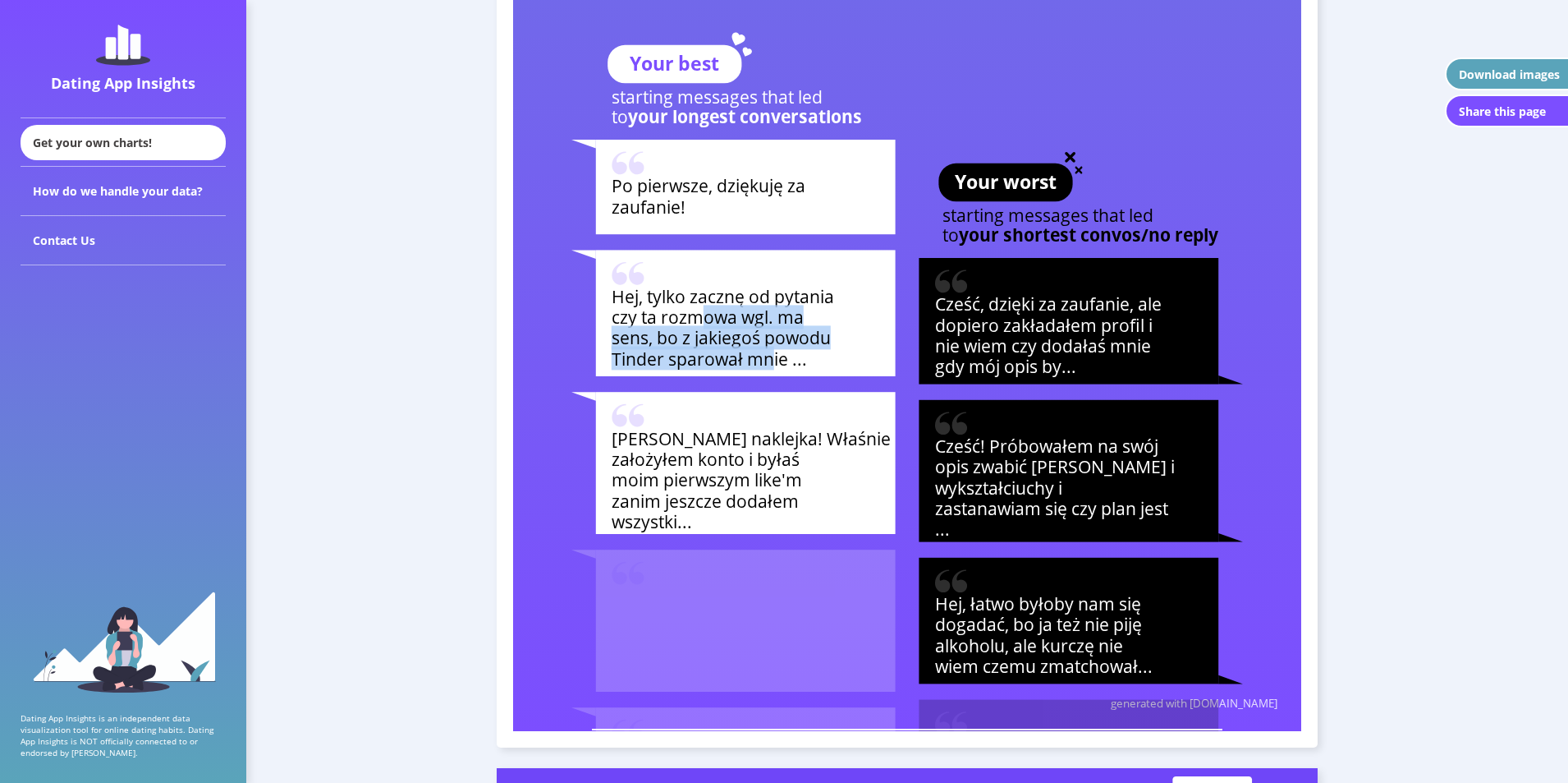
drag, startPoint x: 772, startPoint y: 353, endPoint x: 688, endPoint y: 307, distance: 95.8
click at [692, 311] on text "Hej, tylko zacznę od pytania czy ta rozmowa wgl. ma sens, bo z jakiegoś powodu …" at bounding box center [723, 327] width 223 height 86
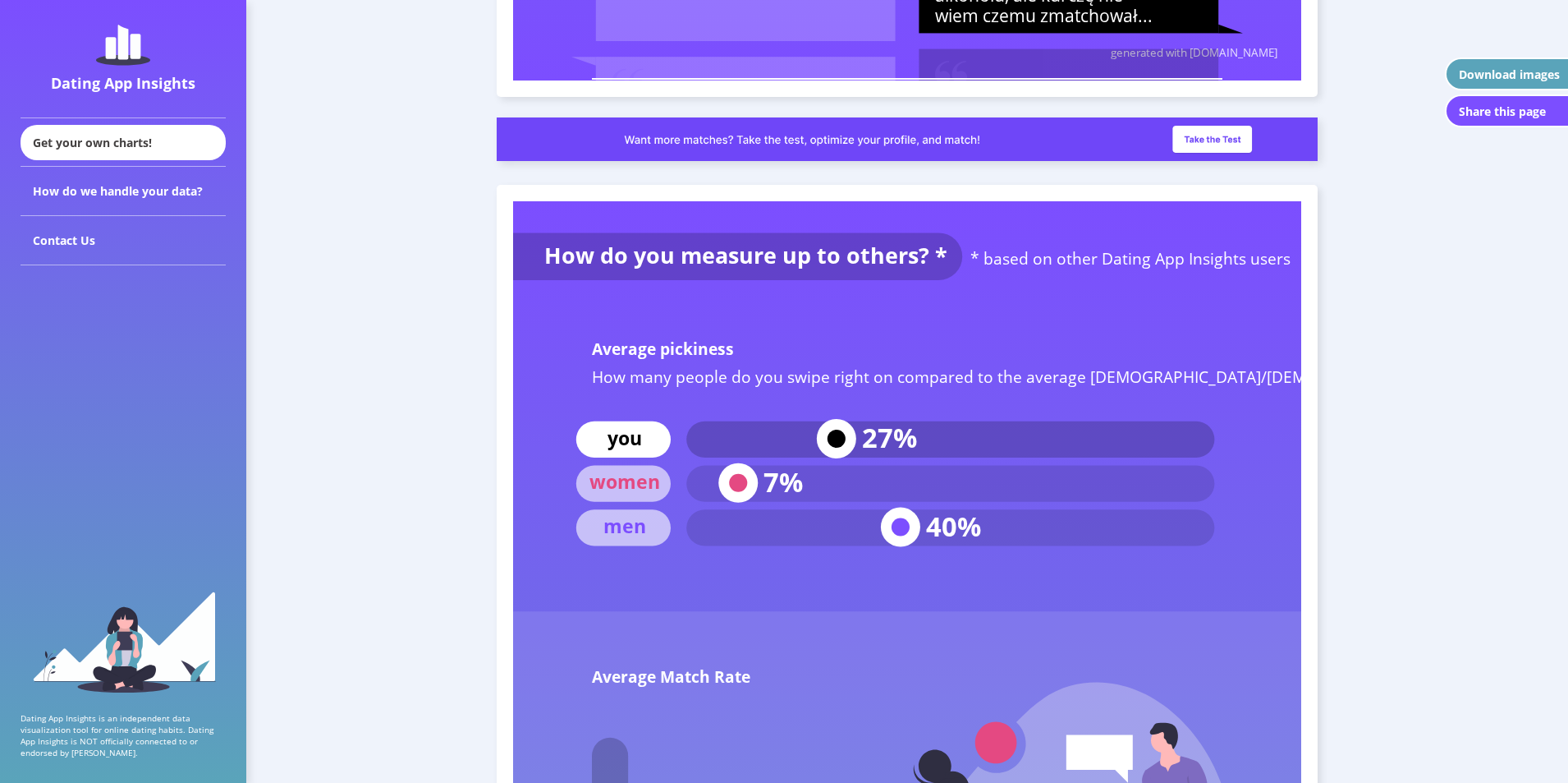
scroll to position [6529, 0]
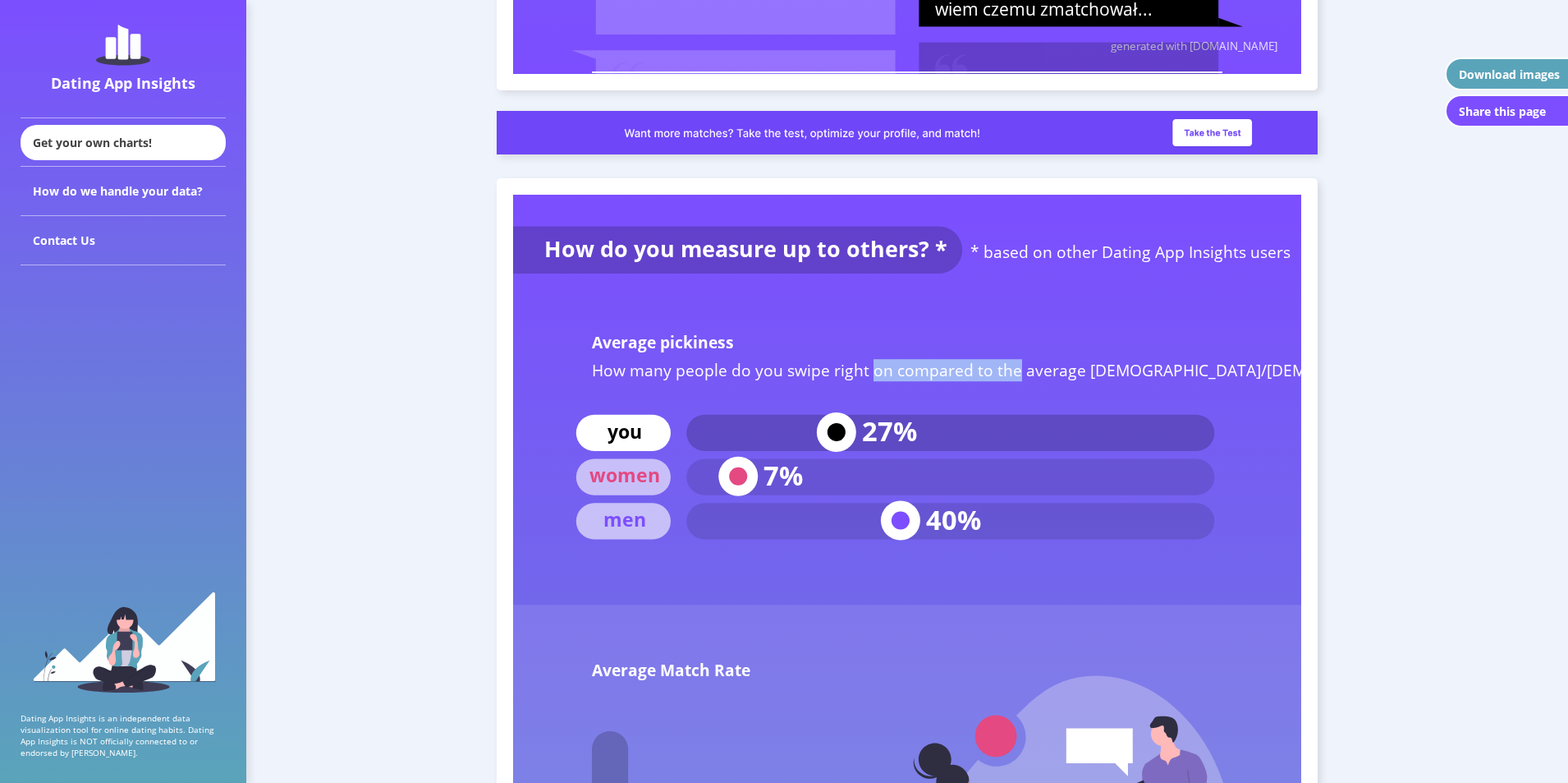
drag, startPoint x: 868, startPoint y: 359, endPoint x: 1020, endPoint y: 369, distance: 152.3
click at [1017, 369] on text "How many people do you swipe right on compared to the average [DEMOGRAPHIC_DATA…" at bounding box center [1036, 369] width 890 height 22
click at [1026, 369] on text "How many people do you swipe right on compared to the average [DEMOGRAPHIC_DATA…" at bounding box center [1036, 369] width 890 height 22
drag, startPoint x: 1075, startPoint y: 374, endPoint x: 1130, endPoint y: 381, distance: 55.4
click at [1130, 381] on text "How many people do you swipe right on compared to the average [DEMOGRAPHIC_DATA…" at bounding box center [1036, 369] width 890 height 22
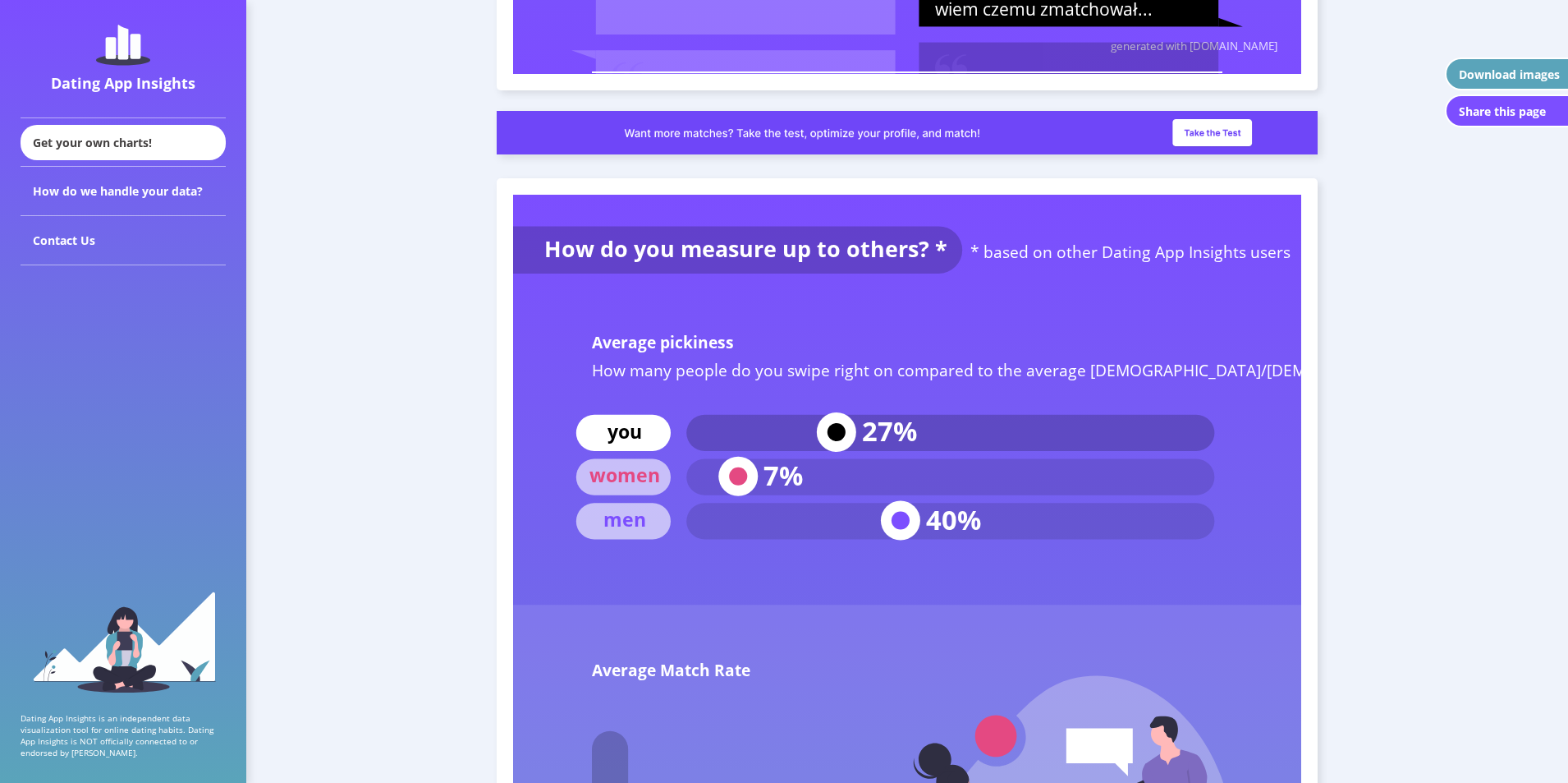
click at [1138, 375] on text "How many people do you swipe right on compared to the average [DEMOGRAPHIC_DATA…" at bounding box center [1036, 369] width 890 height 22
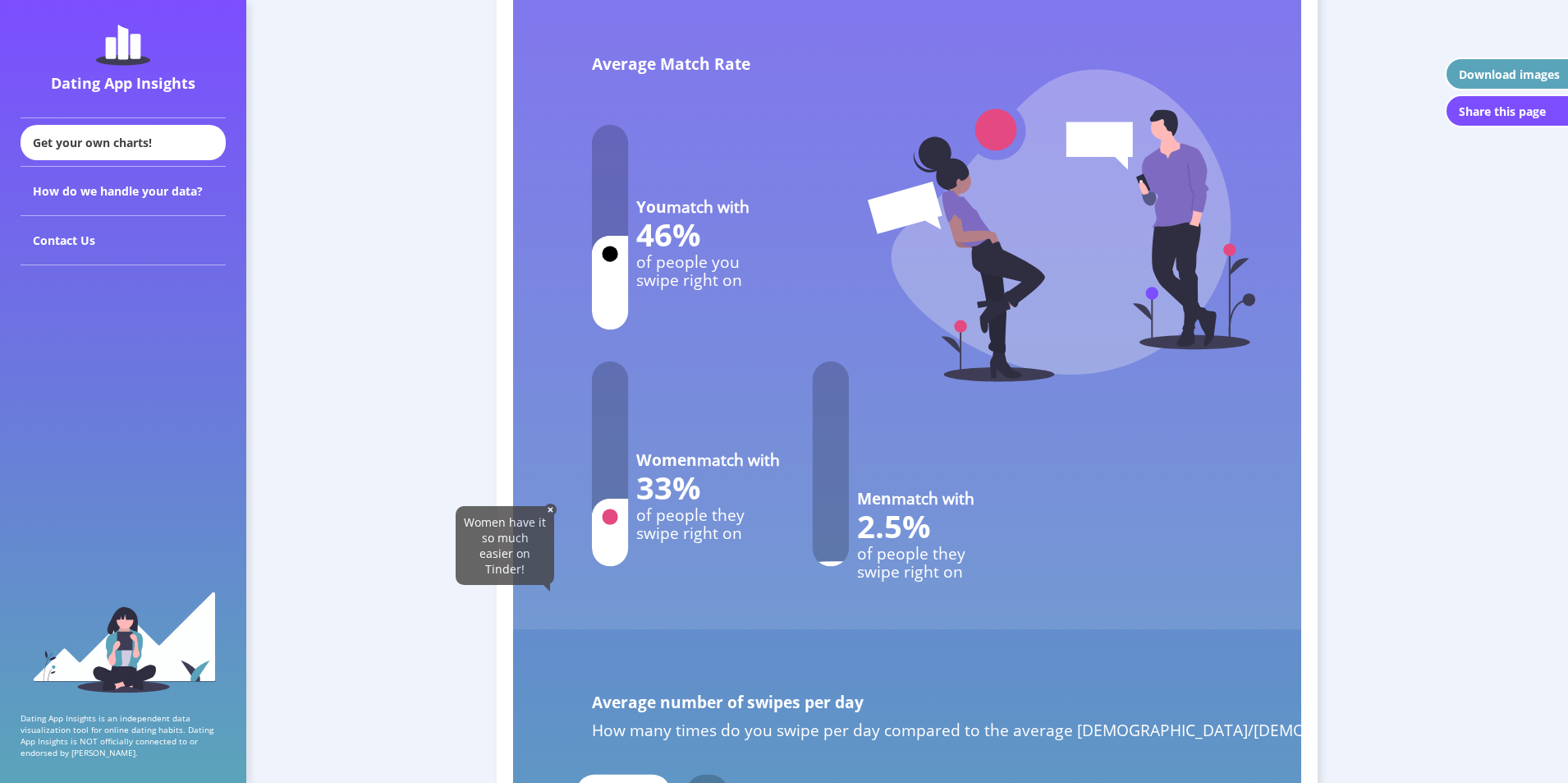
scroll to position [7350, 0]
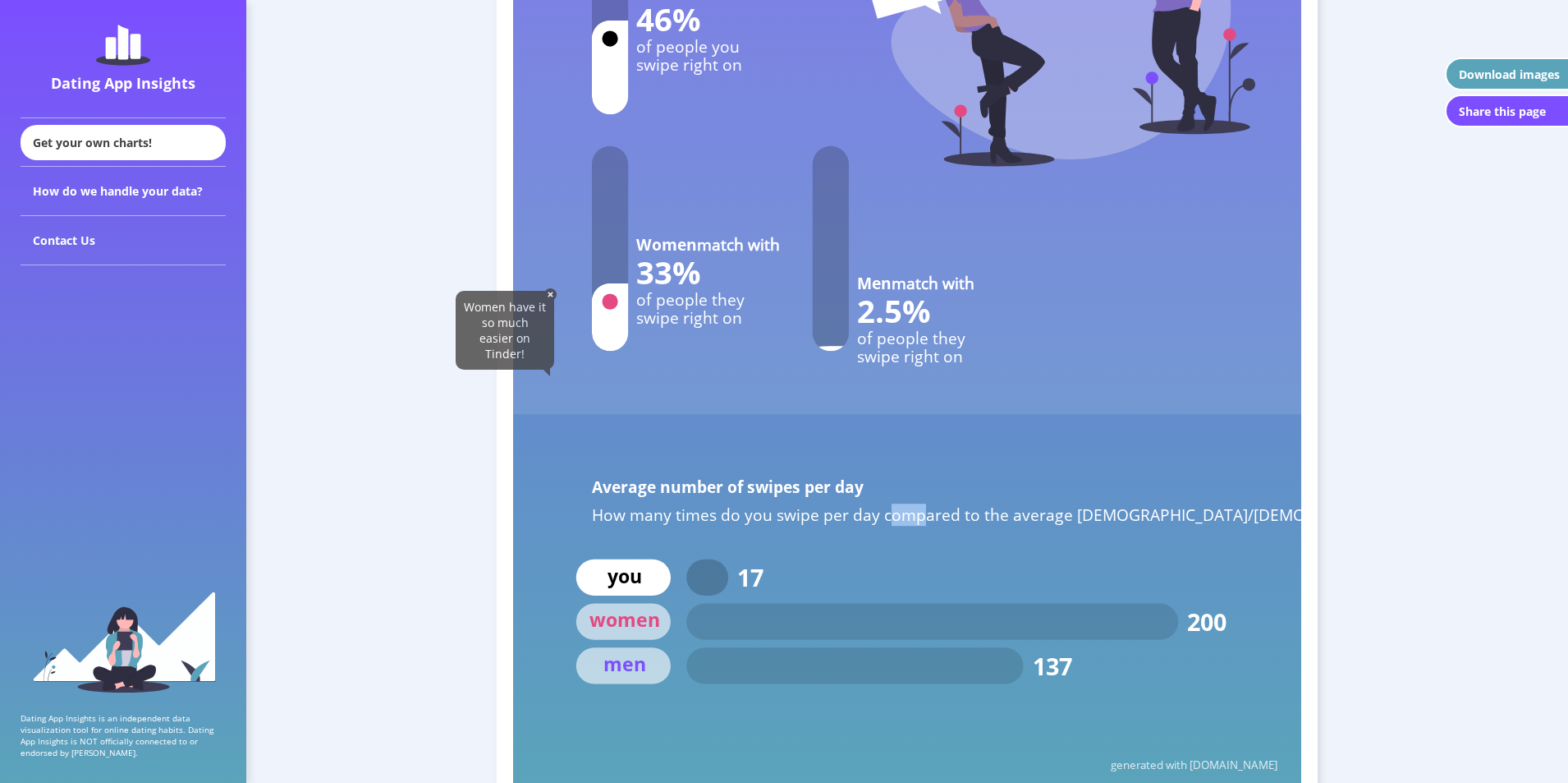
drag, startPoint x: 884, startPoint y: 517, endPoint x: 923, endPoint y: 522, distance: 39.3
click at [923, 522] on text "How many times do you swipe per day compared to the average [DEMOGRAPHIC_DATA]/…" at bounding box center [1030, 514] width 876 height 22
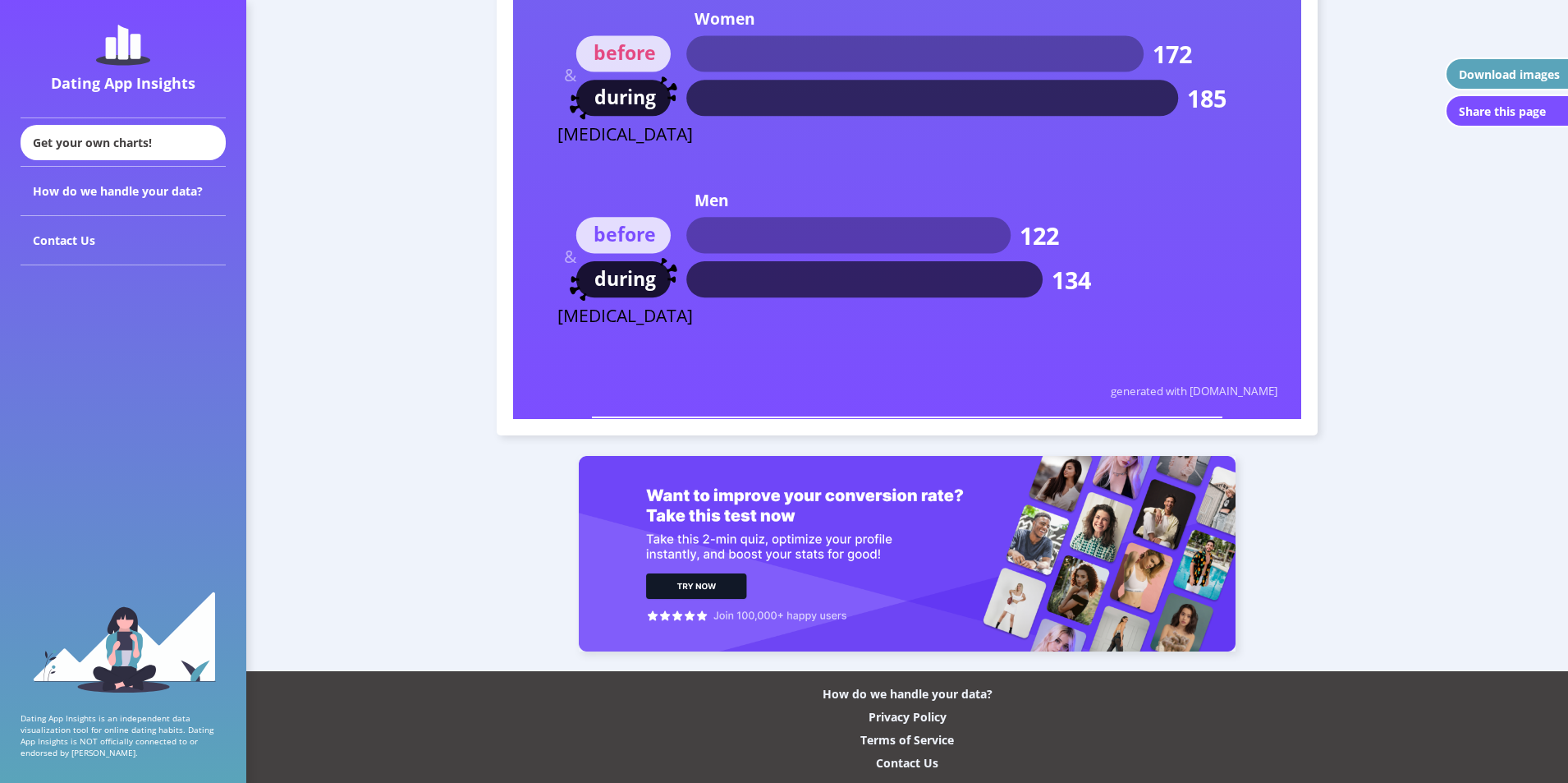
scroll to position [9977, 0]
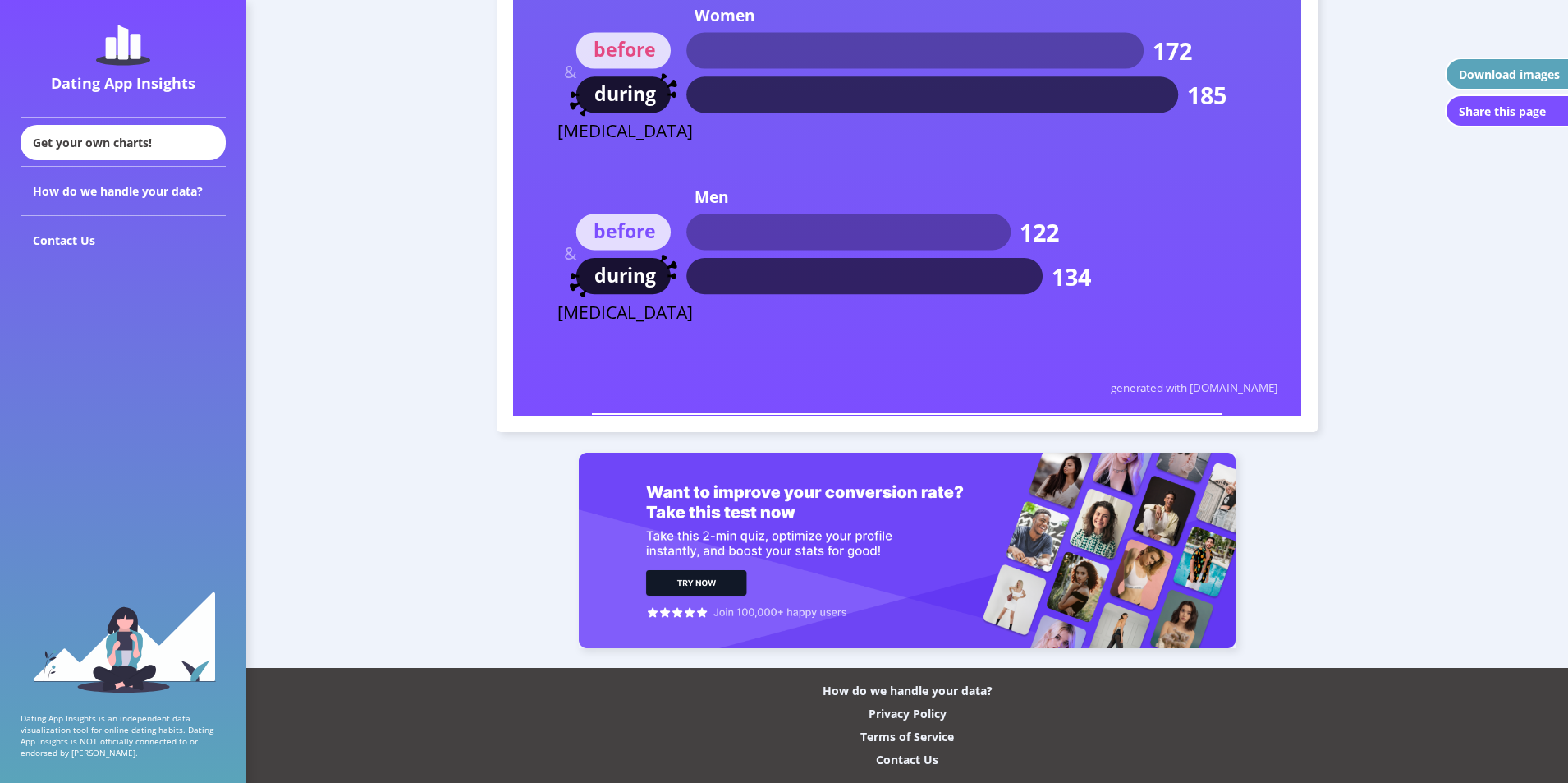
drag, startPoint x: 695, startPoint y: 481, endPoint x: 1123, endPoint y: 183, distance: 521.5
